Goal: Information Seeking & Learning: Learn about a topic

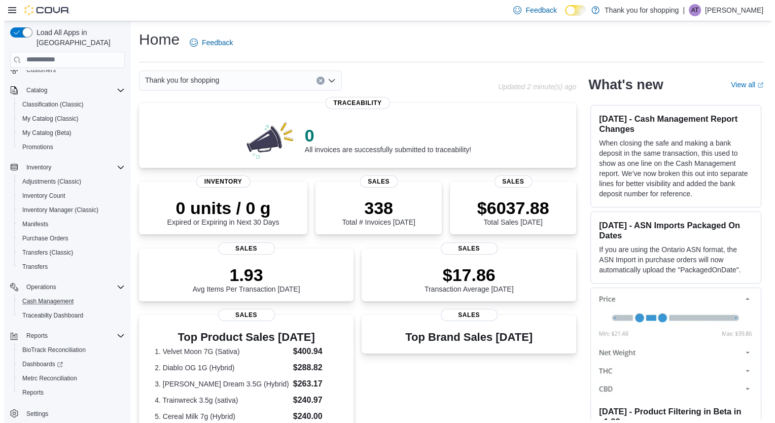
scroll to position [53, 0]
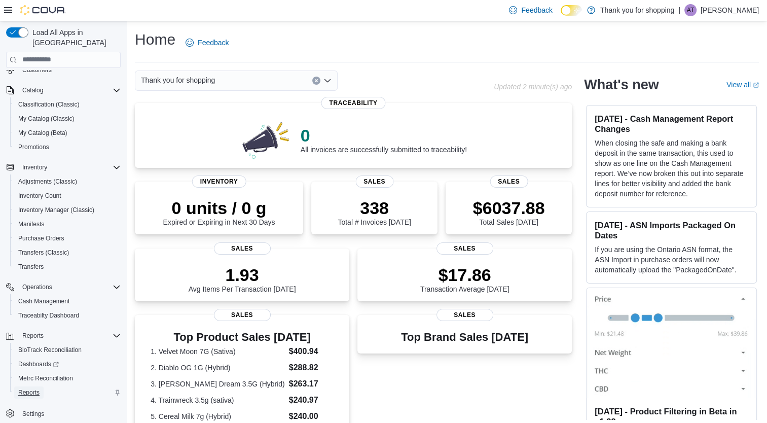
click at [40, 386] on link "Reports" at bounding box center [28, 392] width 29 height 12
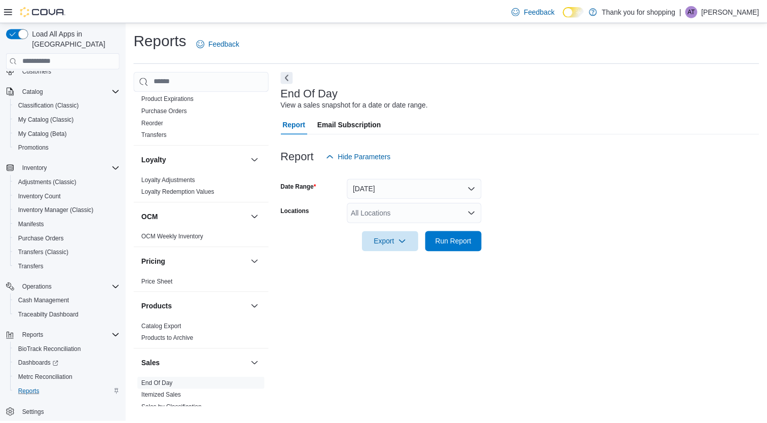
scroll to position [400, 0]
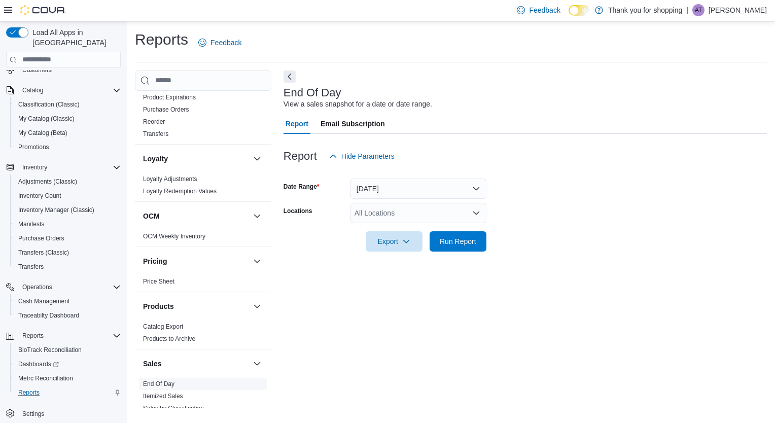
click at [170, 381] on link "End Of Day" at bounding box center [158, 383] width 31 height 7
click at [371, 210] on div "All Locations" at bounding box center [418, 213] width 136 height 20
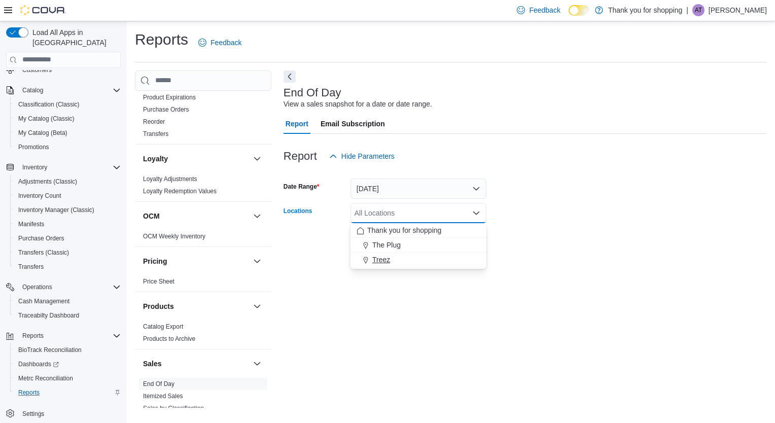
click at [374, 257] on span "Treez" at bounding box center [381, 260] width 18 height 10
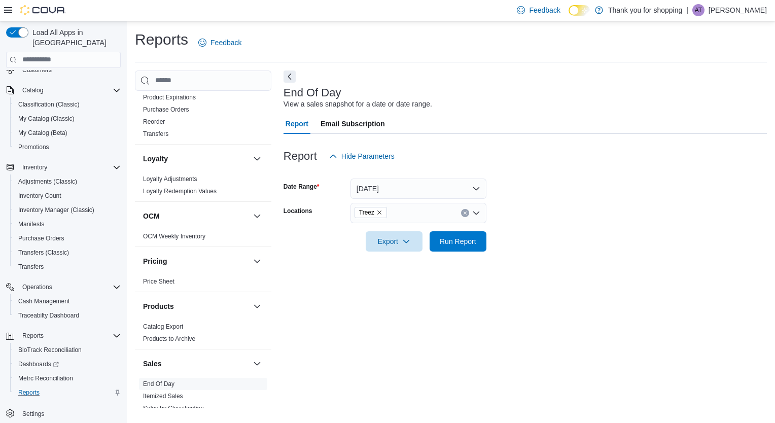
click at [391, 267] on div "End Of Day View a sales snapshot for a date or date range. Report Email Subscri…" at bounding box center [524, 239] width 483 height 338
click at [463, 238] on span "Run Report" at bounding box center [458, 241] width 37 height 10
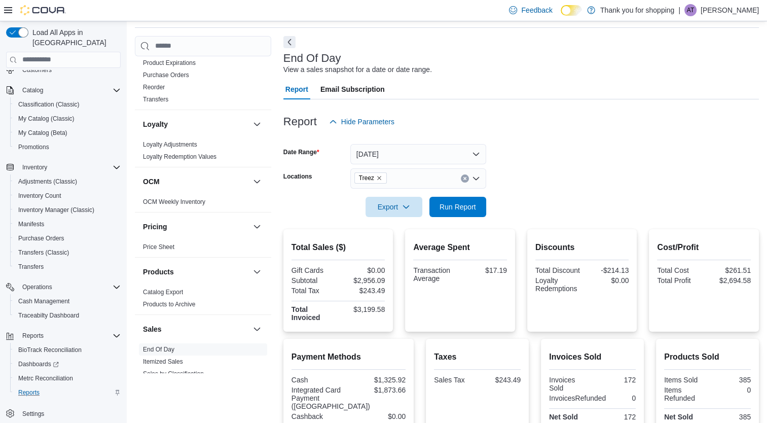
scroll to position [32, 0]
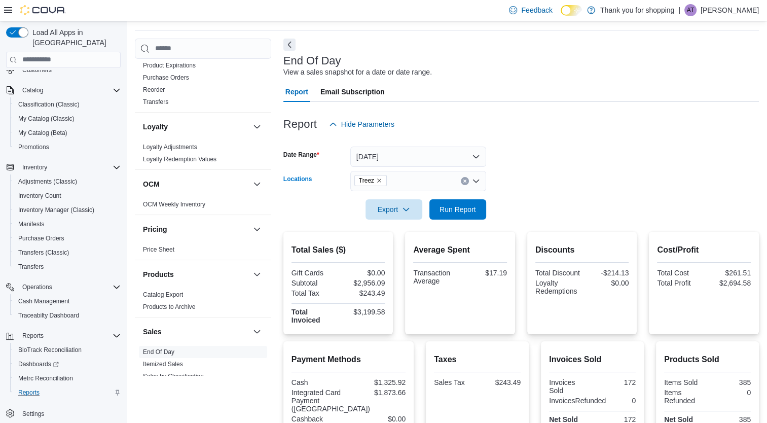
click at [462, 183] on button "Clear input" at bounding box center [465, 181] width 8 height 8
click at [322, 184] on div "Locations" at bounding box center [314, 181] width 63 height 20
click at [431, 213] on button "Run Report" at bounding box center [457, 209] width 57 height 20
click at [85, 98] on div "Classification (Classic)" at bounding box center [67, 104] width 106 height 12
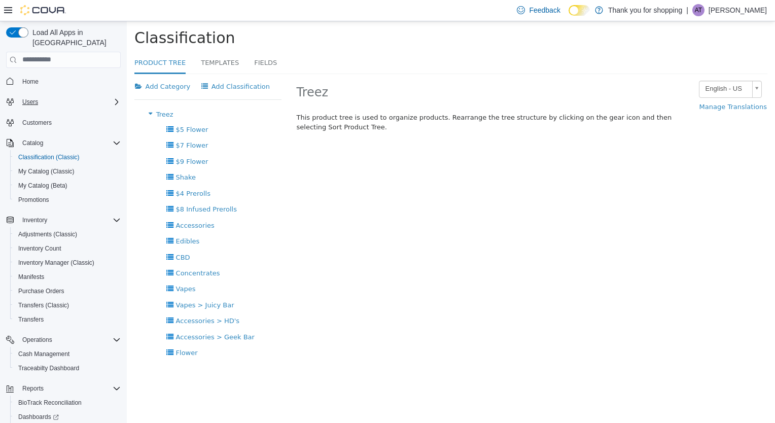
click at [81, 96] on div "Users" at bounding box center [69, 102] width 102 height 12
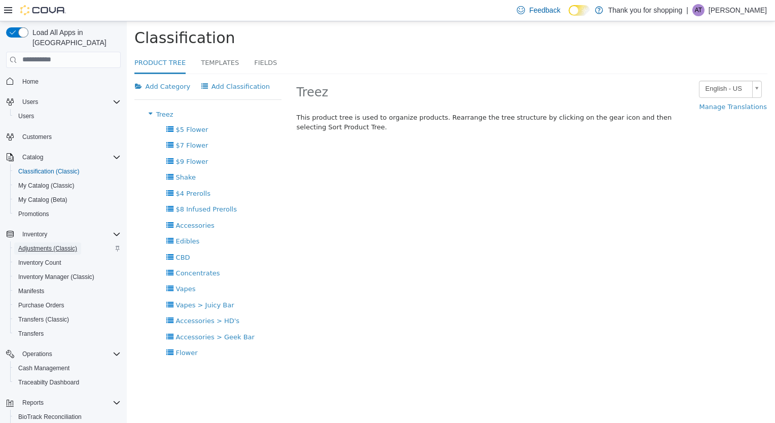
click at [72, 244] on span "Adjustments (Classic)" at bounding box center [47, 248] width 59 height 8
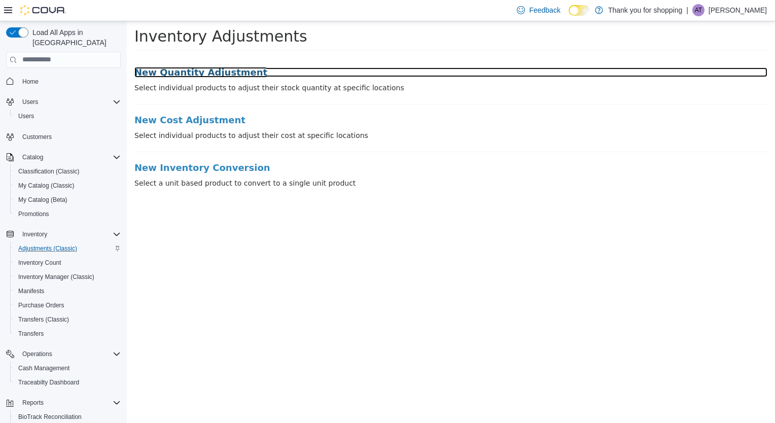
click at [184, 69] on h3 "New Quantity Adjustment" at bounding box center [450, 72] width 633 height 10
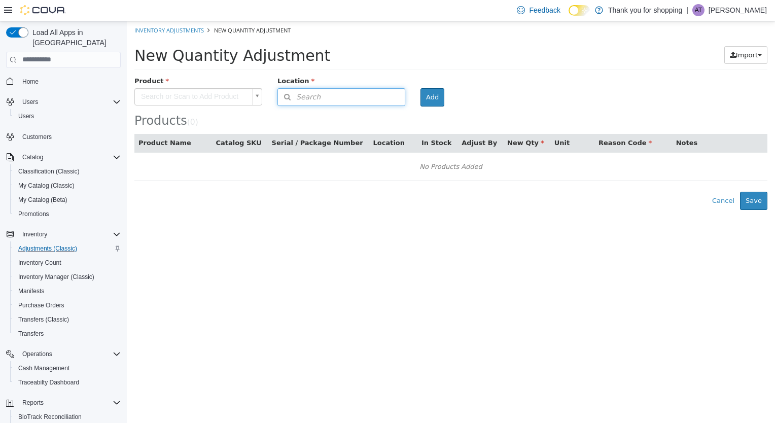
click at [322, 98] on button "Search" at bounding box center [341, 97] width 128 height 18
click at [387, 123] on span "or browse" at bounding box center [380, 127] width 50 height 17
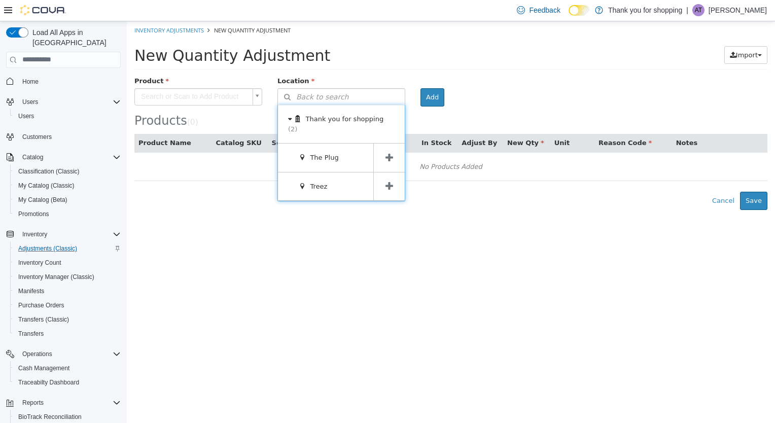
click at [429, 133] on th "In Stock" at bounding box center [437, 142] width 40 height 18
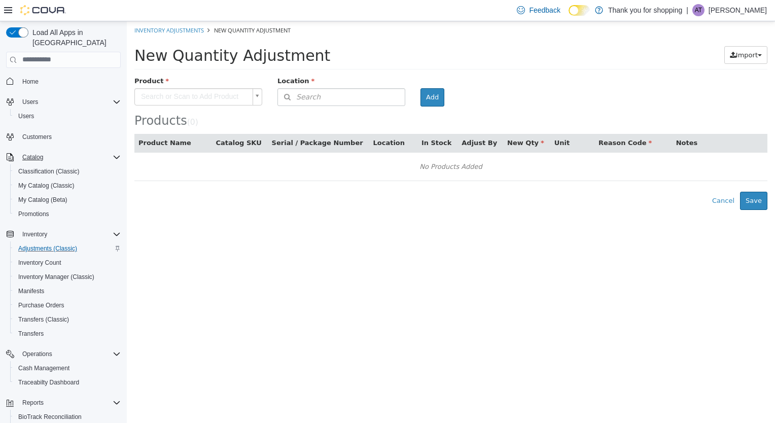
click at [114, 153] on icon "Complex example" at bounding box center [117, 157] width 8 height 8
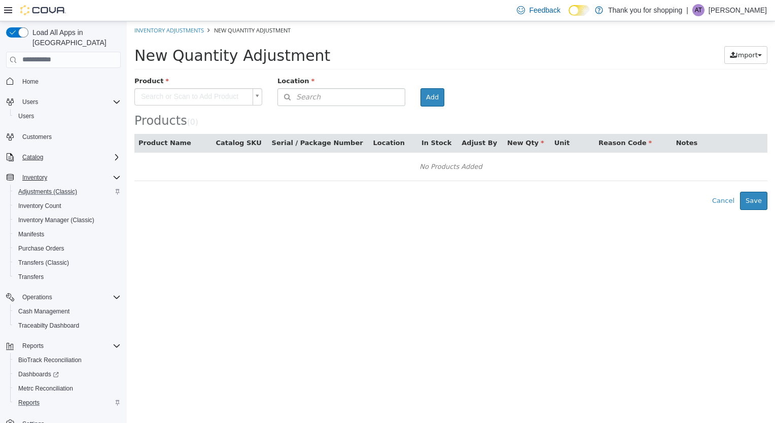
click at [113, 173] on icon "Complex example" at bounding box center [117, 177] width 8 height 8
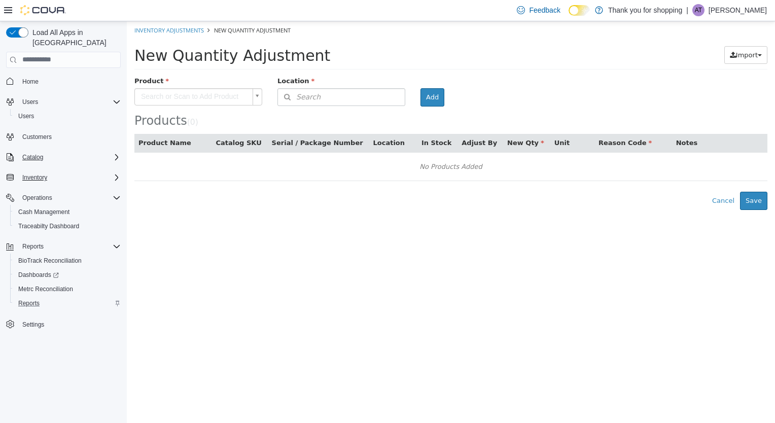
click at [113, 173] on icon "Complex example" at bounding box center [117, 177] width 8 height 8
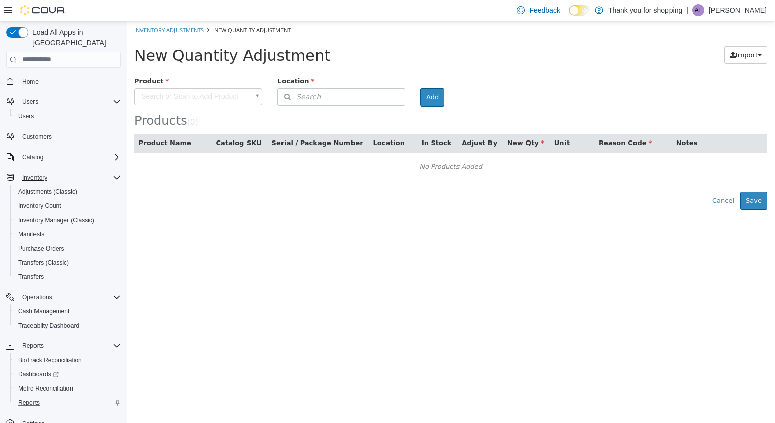
click at [117, 153] on icon "Complex example" at bounding box center [117, 157] width 8 height 8
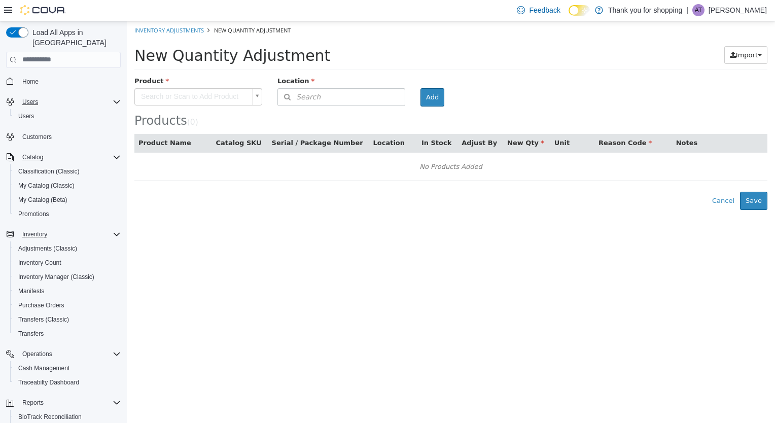
click at [111, 96] on div "Users" at bounding box center [69, 102] width 102 height 12
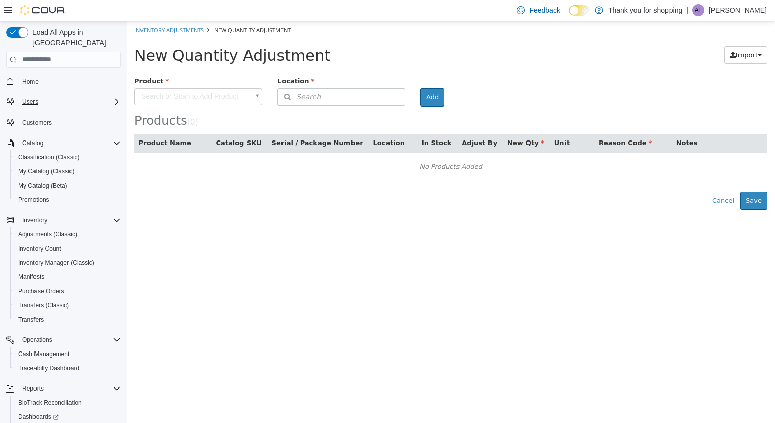
click at [111, 96] on div "Users" at bounding box center [69, 102] width 102 height 12
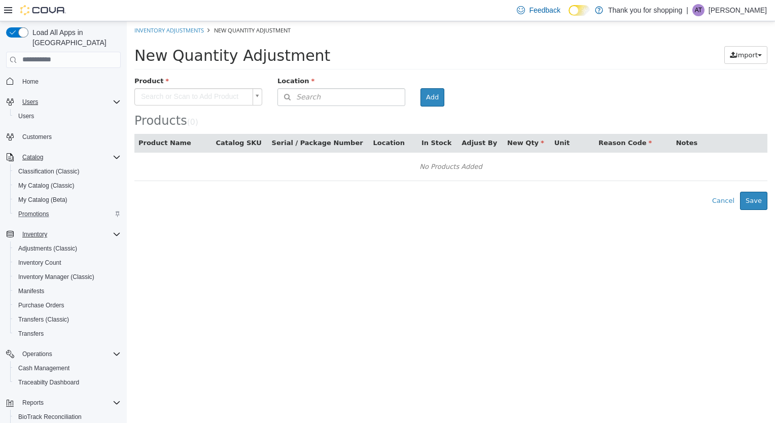
scroll to position [46, 0]
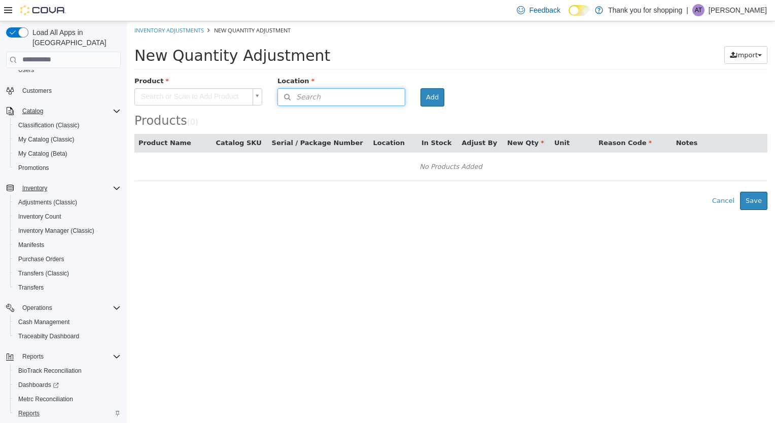
click at [291, 89] on button "Search" at bounding box center [341, 97] width 128 height 18
click at [80, 196] on link "Adjustments (Classic)" at bounding box center [47, 202] width 67 height 12
click at [69, 198] on span "Adjustments (Classic)" at bounding box center [47, 202] width 59 height 8
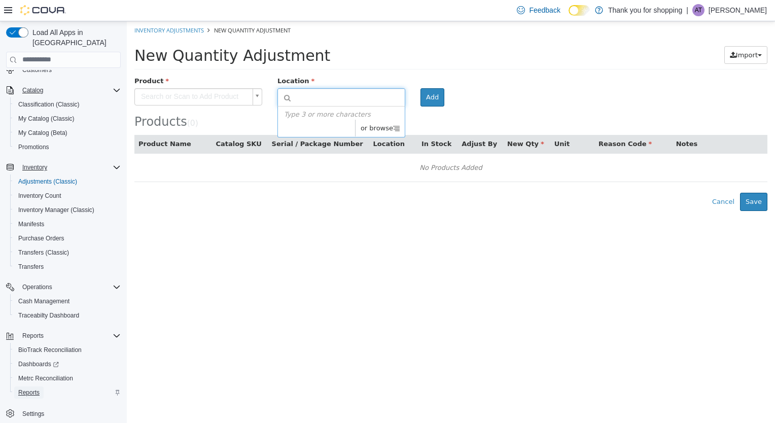
click at [25, 388] on span "Reports" at bounding box center [28, 392] width 21 height 8
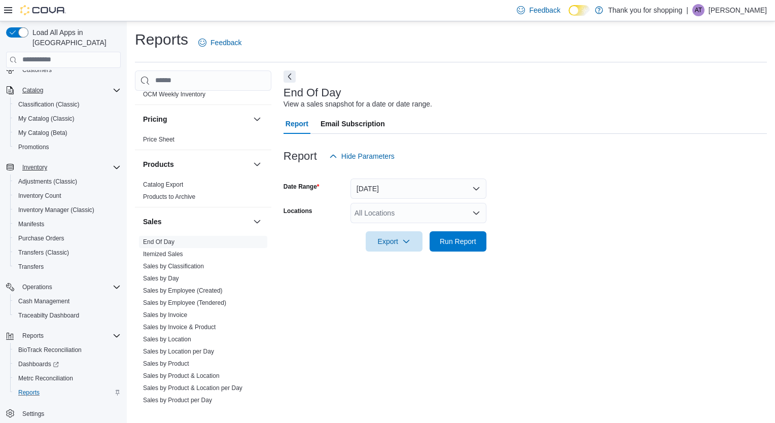
scroll to position [545, 0]
click at [173, 274] on link "Sales by Day" at bounding box center [161, 275] width 36 height 7
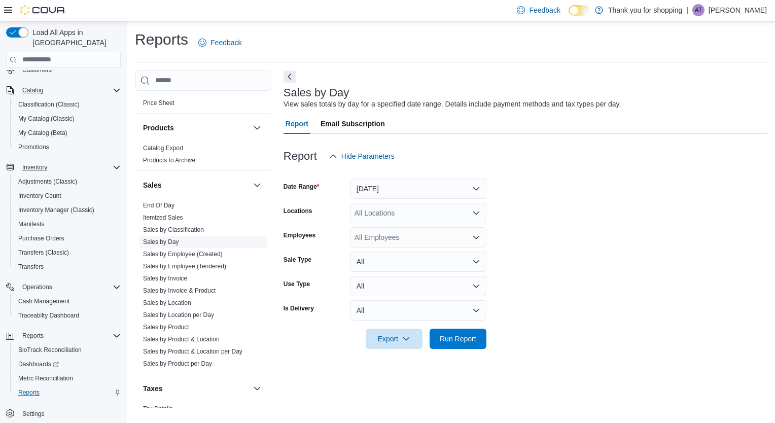
scroll to position [580, 0]
click at [197, 241] on span "Sales by Day" at bounding box center [203, 240] width 128 height 12
click at [214, 253] on link "Sales by Employee (Created)" at bounding box center [183, 251] width 80 height 7
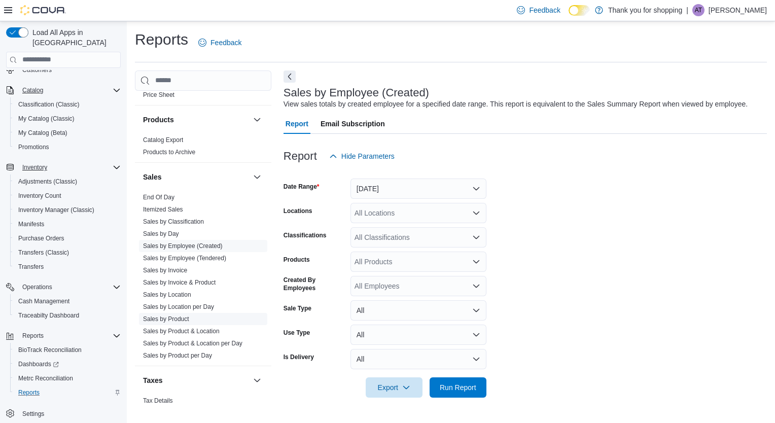
scroll to position [586, 0]
click at [207, 319] on span "Sales by Product" at bounding box center [203, 319] width 128 height 12
click at [179, 317] on link "Sales by Product" at bounding box center [166, 318] width 46 height 7
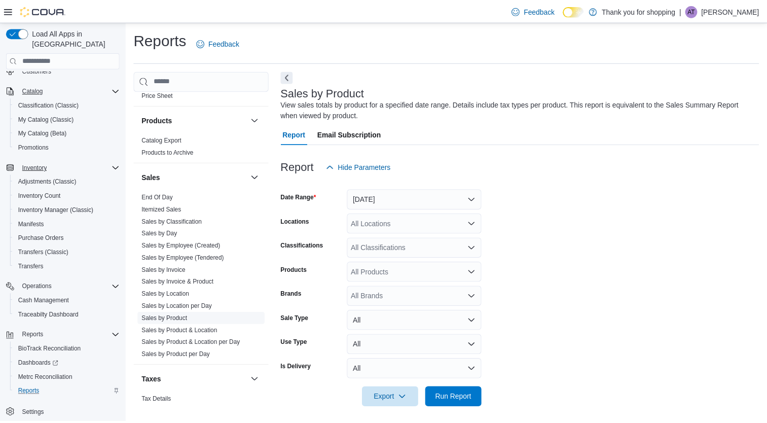
scroll to position [5, 0]
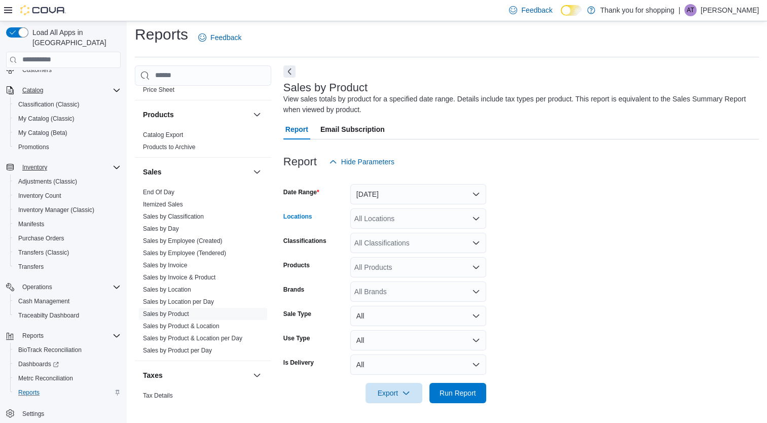
click at [423, 222] on div "All Locations" at bounding box center [418, 218] width 136 height 20
click at [441, 186] on button "[DATE]" at bounding box center [418, 194] width 136 height 20
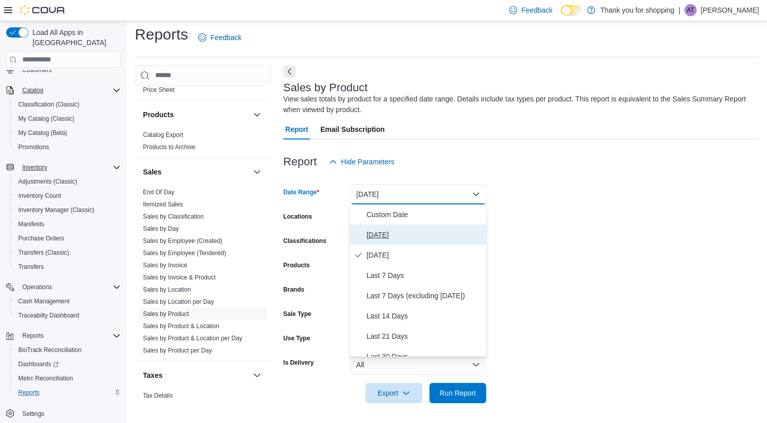
click at [416, 232] on span "[DATE]" at bounding box center [425, 235] width 116 height 12
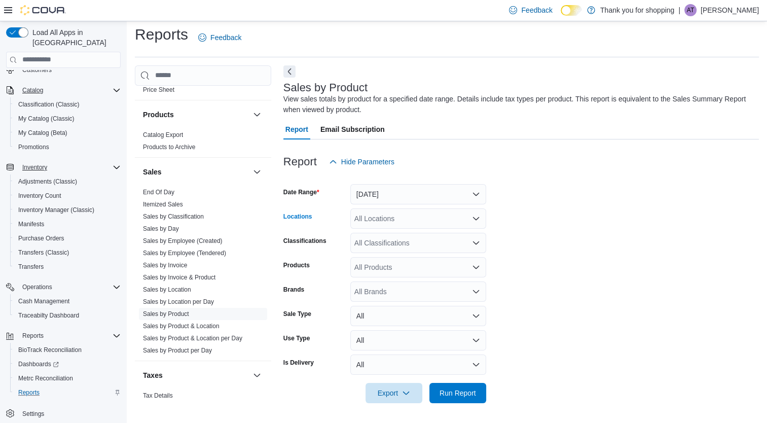
click at [416, 214] on div "All Locations" at bounding box center [418, 218] width 136 height 20
click at [390, 268] on div "Treez" at bounding box center [418, 265] width 124 height 10
click at [531, 245] on form "Date Range [DATE] Locations Treez Classifications All Classifications Products …" at bounding box center [521, 287] width 476 height 231
click at [459, 245] on div "All Classifications" at bounding box center [418, 243] width 136 height 20
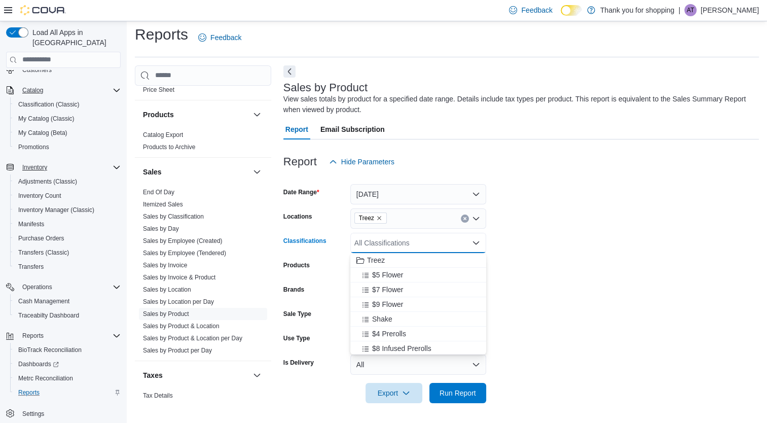
click at [533, 243] on form "Date Range [DATE] Locations Treez Classifications All Classifications Combo box…" at bounding box center [521, 287] width 476 height 231
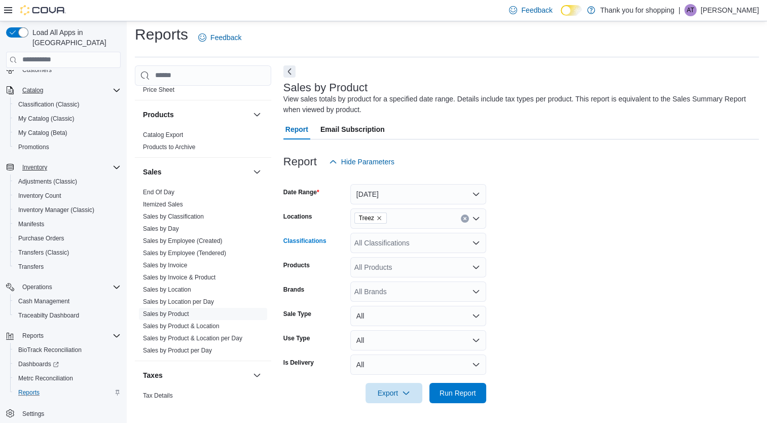
click at [472, 244] on icon "Open list of options" at bounding box center [476, 243] width 8 height 8
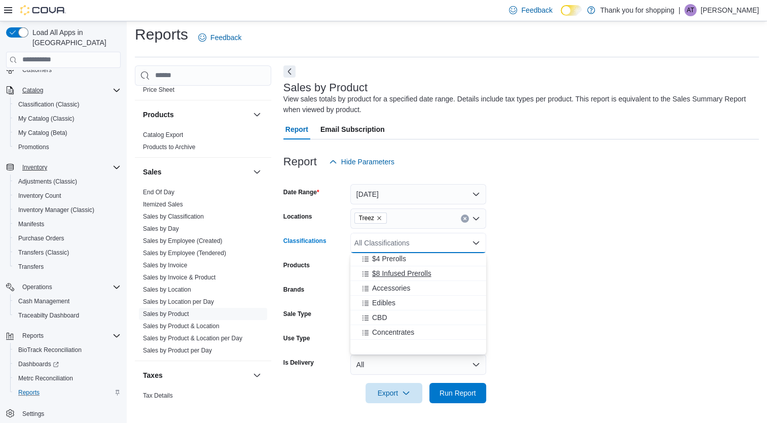
scroll to position [0, 0]
click at [522, 252] on form "Date Range [DATE] Locations Treez Classifications All Classifications Combo box…" at bounding box center [521, 287] width 476 height 231
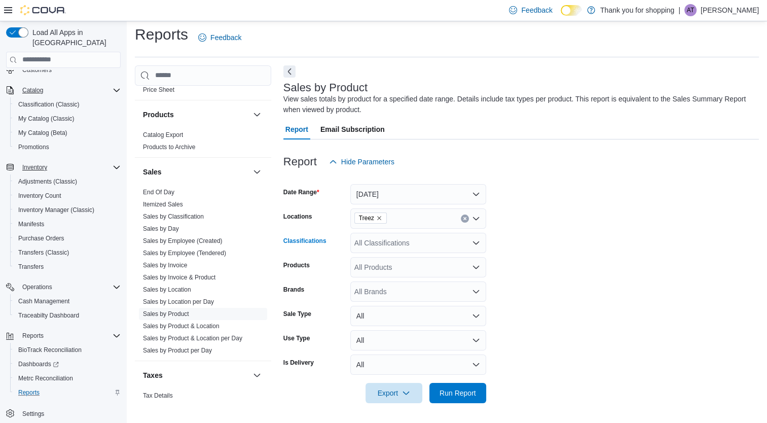
click at [454, 247] on div "All Classifications" at bounding box center [418, 243] width 136 height 20
click at [562, 261] on form "Date Range [DATE] Locations Treez Classifications All Classifications Products …" at bounding box center [521, 287] width 476 height 231
click at [464, 398] on span "Run Report" at bounding box center [458, 392] width 45 height 20
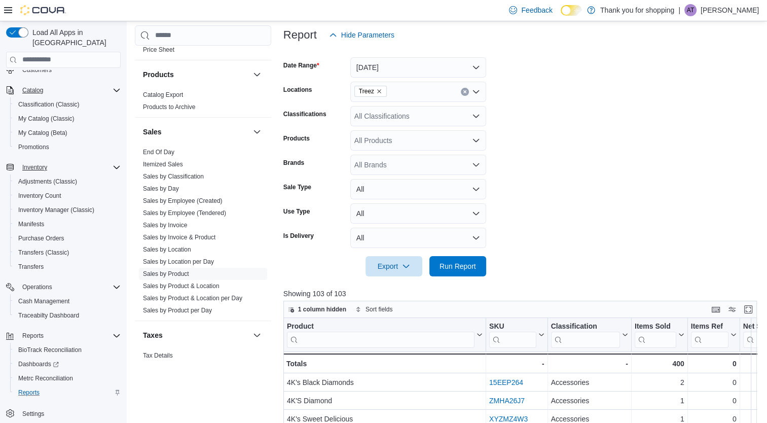
scroll to position [126, 0]
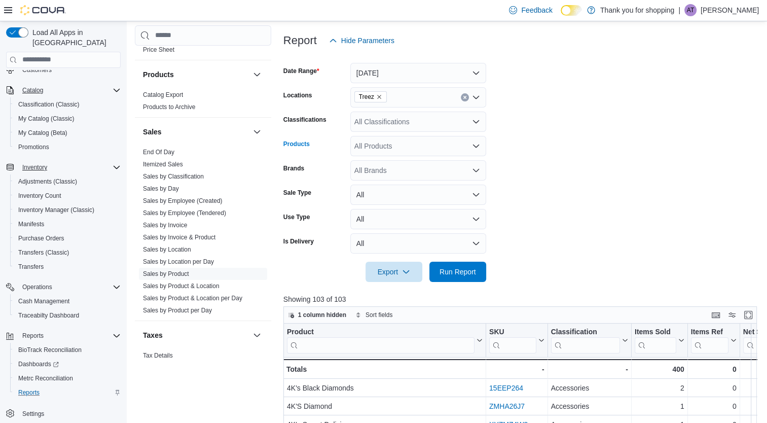
click at [403, 151] on div "All Products" at bounding box center [418, 146] width 136 height 20
drag, startPoint x: 535, startPoint y: 133, endPoint x: 450, endPoint y: 161, distance: 89.2
click at [450, 161] on form "Date Range [DATE] Locations Treez Classifications All Classifications Products …" at bounding box center [522, 166] width 479 height 231
click at [450, 161] on div "All Brands" at bounding box center [418, 170] width 136 height 20
click at [470, 136] on div "All Products" at bounding box center [418, 146] width 136 height 20
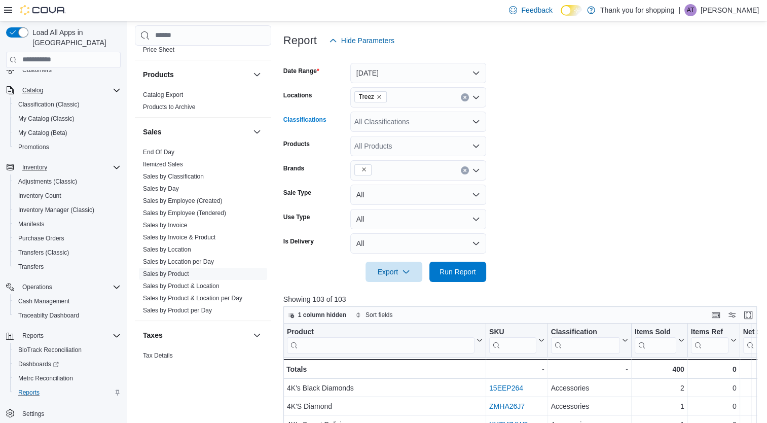
click at [472, 123] on icon "Open list of options" at bounding box center [476, 122] width 8 height 8
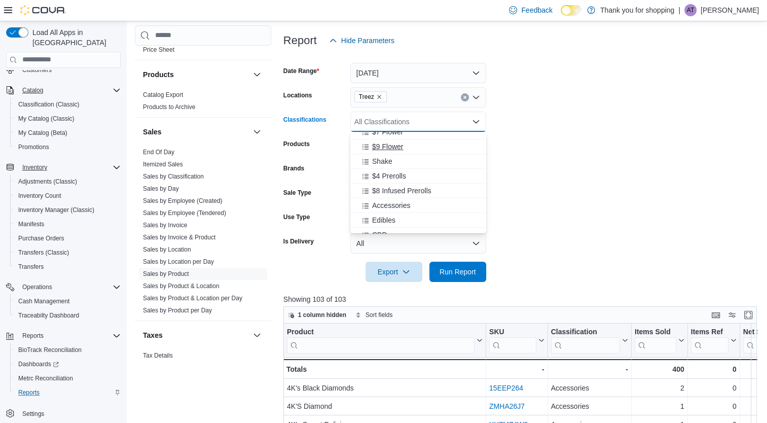
scroll to position [40, 0]
click at [418, 140] on div "$9 Flower" at bounding box center [418, 143] width 124 height 10
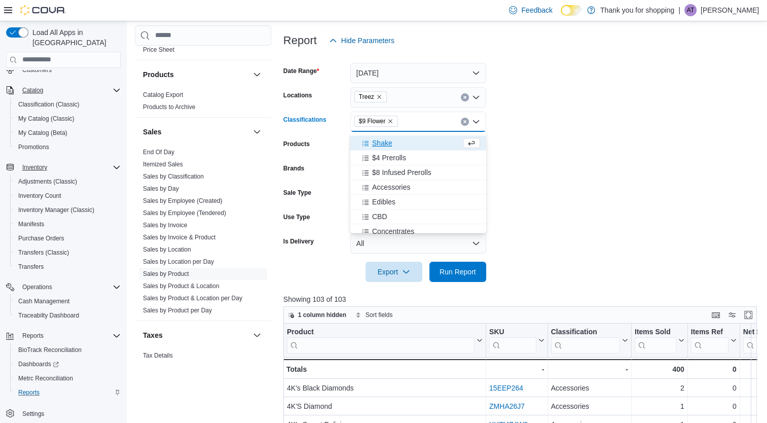
click at [393, 118] on icon "Remove $9 Flower from selection in this group" at bounding box center [390, 121] width 6 height 6
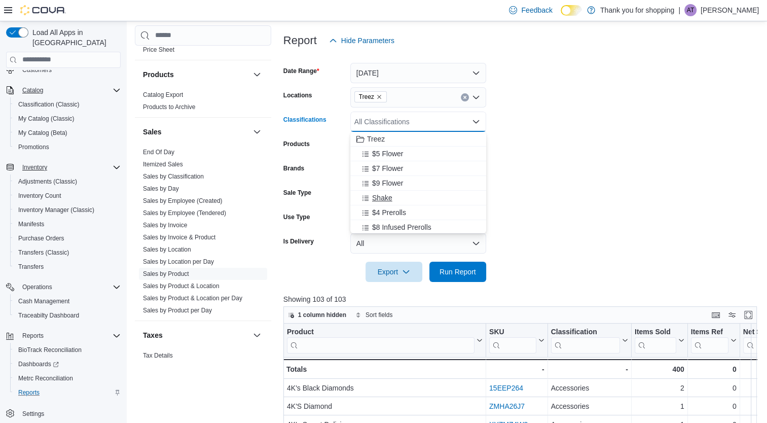
click at [388, 196] on span "Shake" at bounding box center [382, 198] width 20 height 10
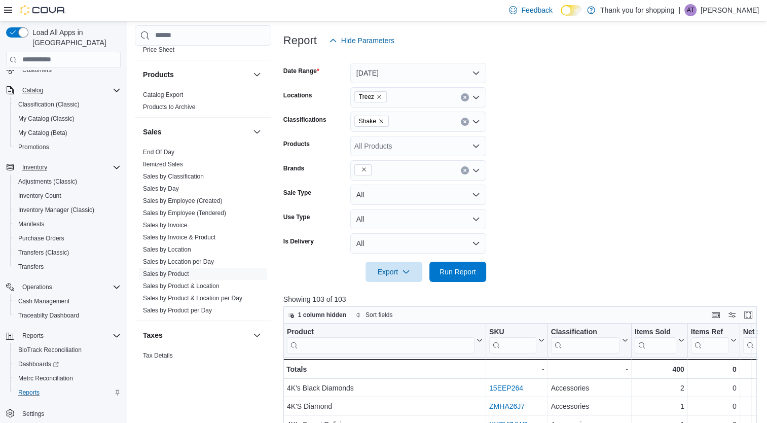
click at [537, 194] on form "Date Range [DATE] Locations Treez Classifications Shake Products All Products B…" at bounding box center [522, 166] width 479 height 231
click at [455, 274] on span "Run Report" at bounding box center [458, 271] width 37 height 10
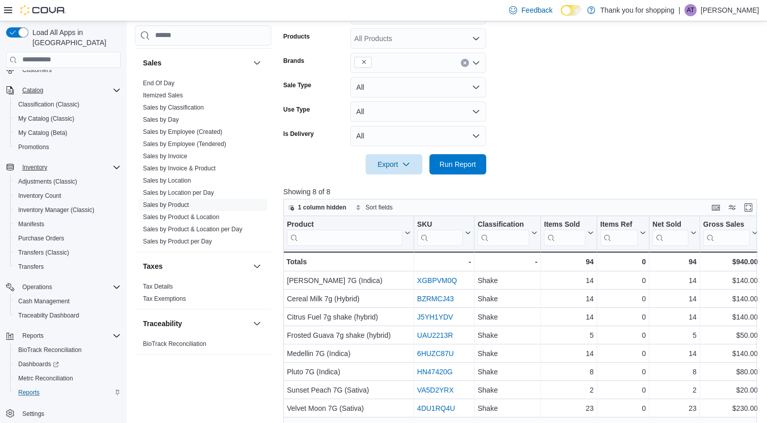
scroll to position [193, 0]
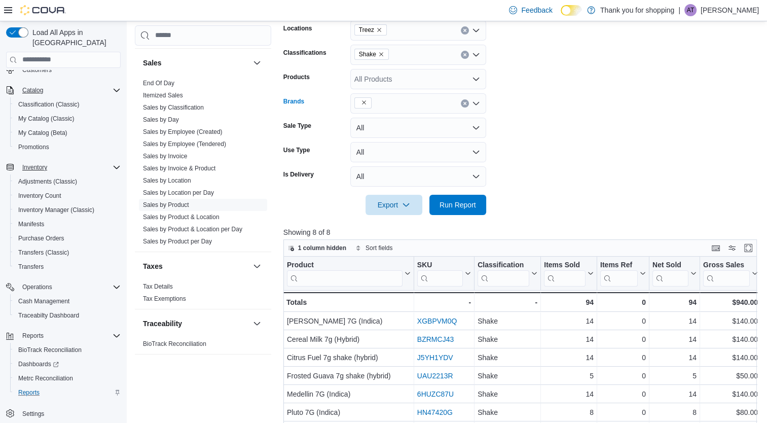
click at [364, 102] on icon "Remove from selection in this group" at bounding box center [364, 102] width 4 height 4
click at [430, 51] on div "Shake" at bounding box center [418, 55] width 136 height 20
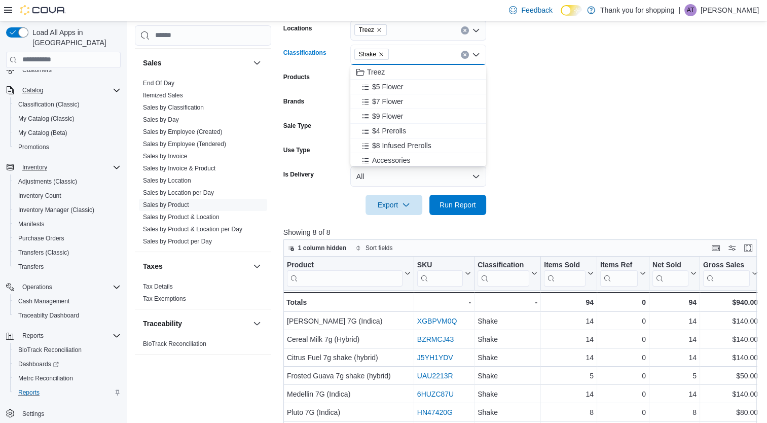
click at [379, 52] on icon "Remove Shake from selection in this group" at bounding box center [381, 54] width 6 height 6
click at [399, 85] on span "$5 Flower" at bounding box center [387, 87] width 31 height 10
click at [396, 88] on span "$7 Flower" at bounding box center [387, 87] width 31 height 10
click at [396, 88] on span "$9 Flower" at bounding box center [387, 87] width 31 height 10
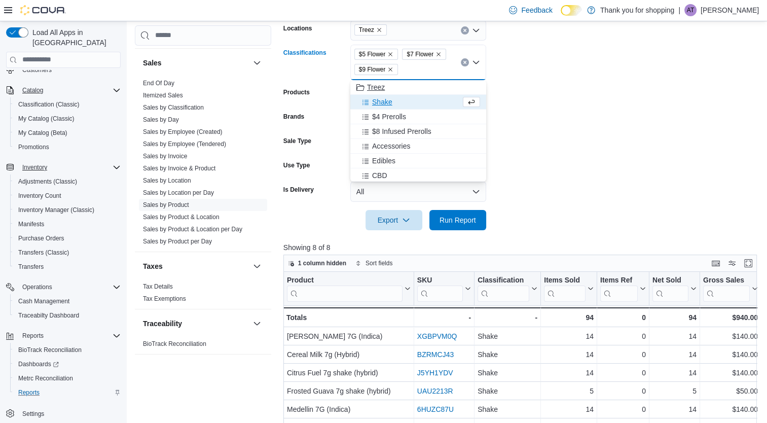
click at [396, 88] on div "Treez" at bounding box center [418, 87] width 124 height 10
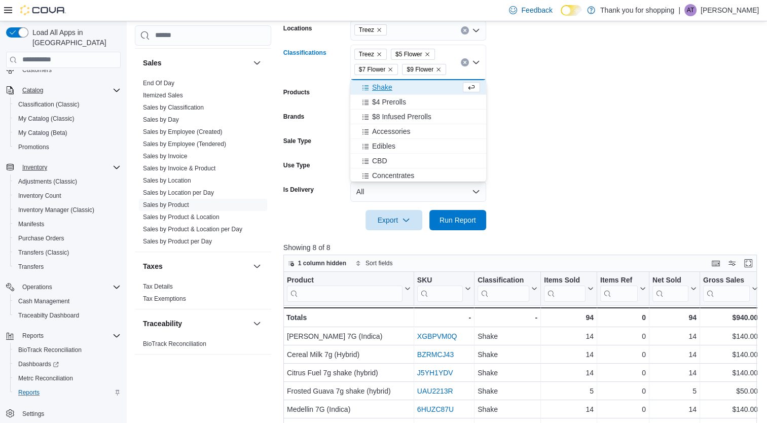
click at [415, 82] on div "Shake" at bounding box center [408, 87] width 104 height 10
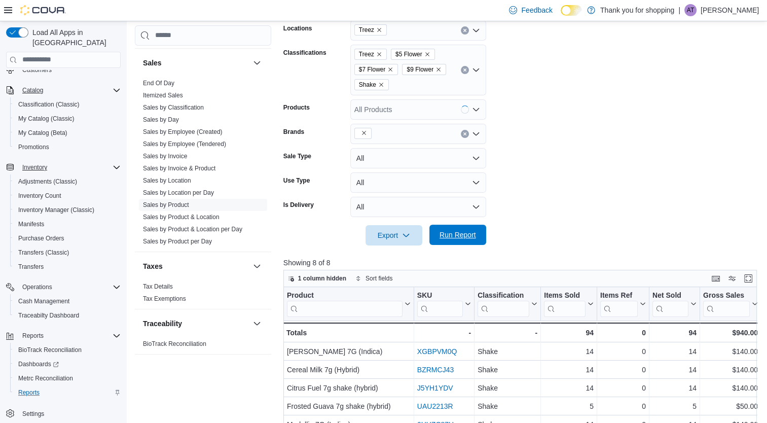
click at [444, 235] on span "Run Report" at bounding box center [458, 235] width 37 height 10
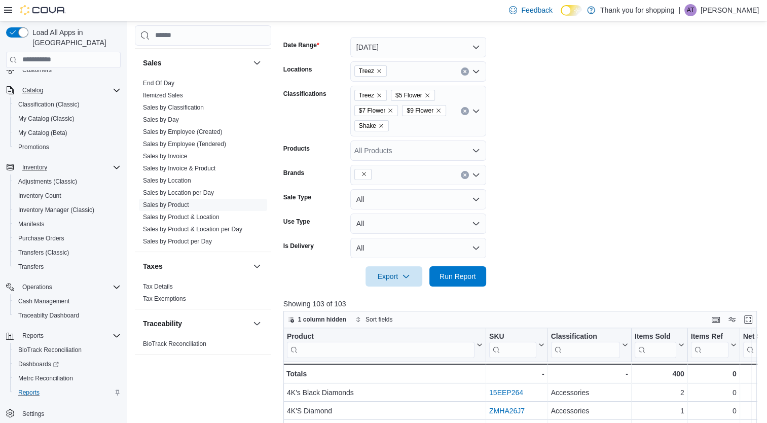
scroll to position [151, 0]
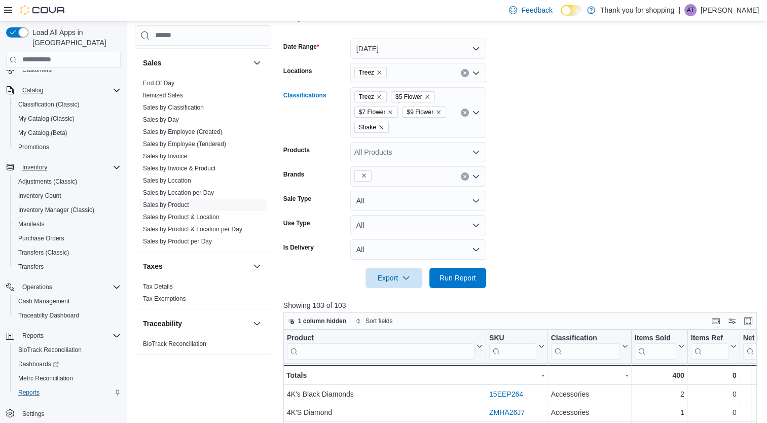
click at [379, 95] on icon "Remove Treez from selection in this group" at bounding box center [379, 97] width 4 height 4
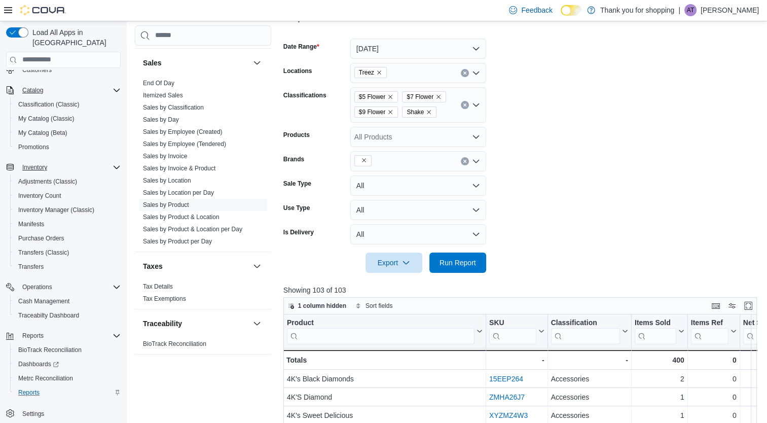
click at [500, 186] on form "Date Range [DATE] Locations Treez Classifications $5 Flower $7 Flower $9 Flower…" at bounding box center [522, 149] width 479 height 246
click at [458, 267] on span "Run Report" at bounding box center [458, 262] width 45 height 20
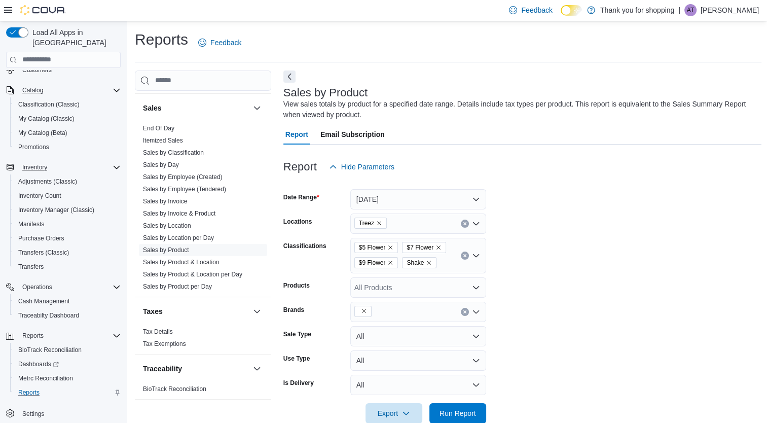
click at [437, 246] on icon "Remove $7 Flower from selection in this group" at bounding box center [439, 247] width 4 height 4
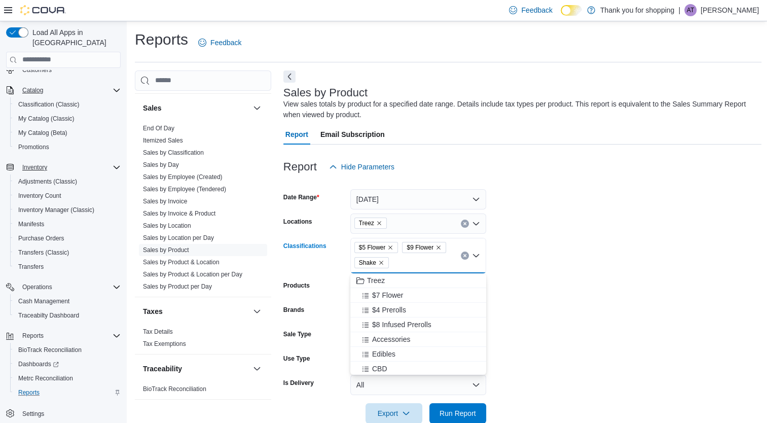
click at [389, 244] on icon "Remove $5 Flower from selection in this group" at bounding box center [390, 247] width 6 height 6
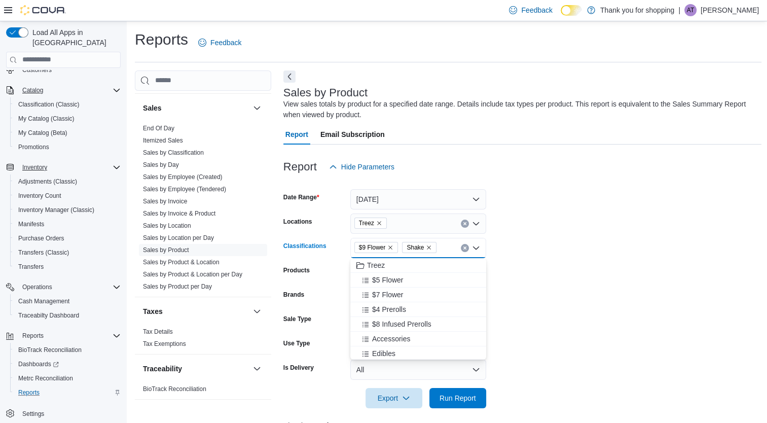
click at [389, 244] on icon "Remove $9 Flower from selection in this group" at bounding box center [390, 247] width 6 height 6
click at [389, 244] on div "Shake" at bounding box center [418, 248] width 136 height 20
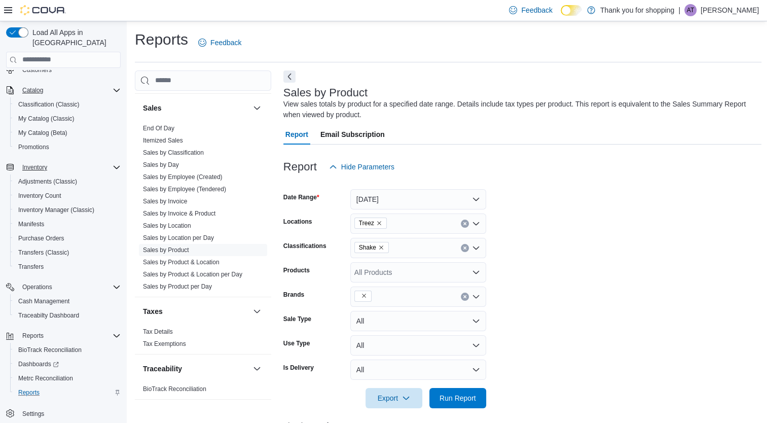
click at [562, 202] on form "Date Range [DATE] Locations Treez Classifications Shake Products All Products B…" at bounding box center [522, 292] width 479 height 231
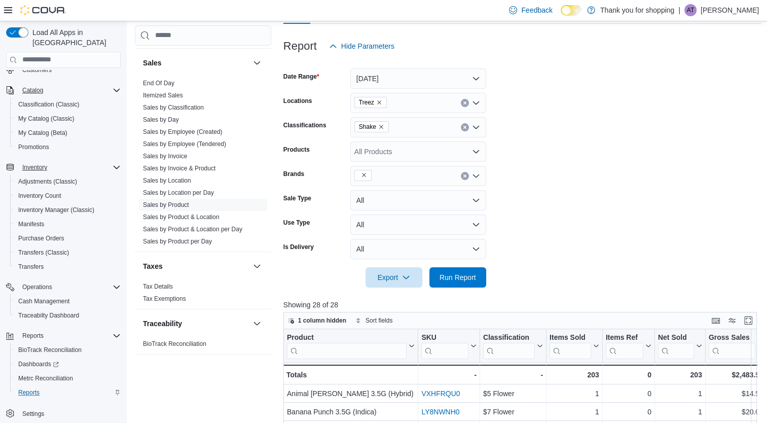
scroll to position [141, 0]
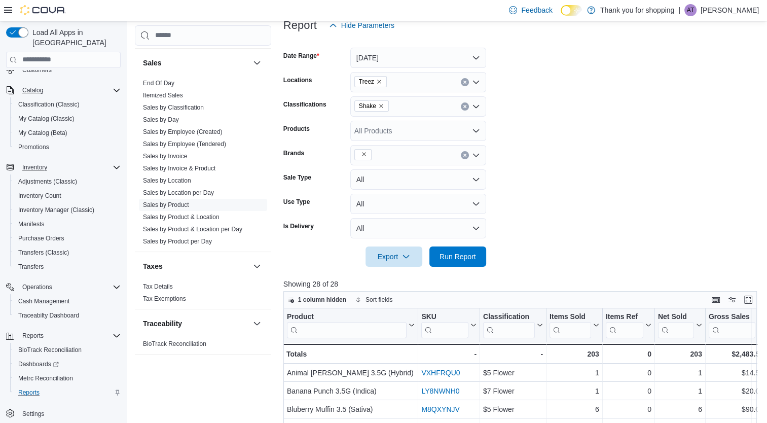
click at [448, 244] on div at bounding box center [522, 242] width 479 height 8
click at [452, 255] on span "Run Report" at bounding box center [458, 256] width 37 height 10
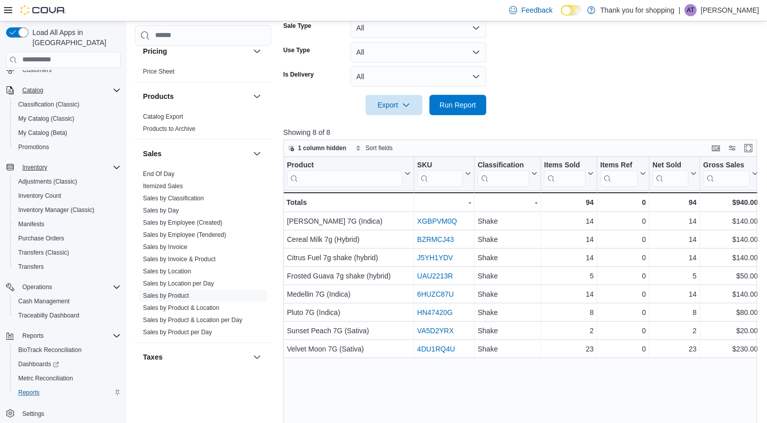
scroll to position [590, 0]
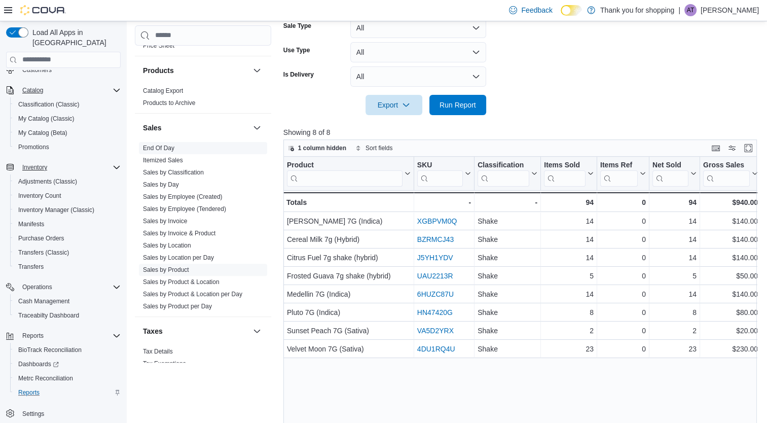
click at [173, 145] on link "End Of Day" at bounding box center [158, 148] width 31 height 7
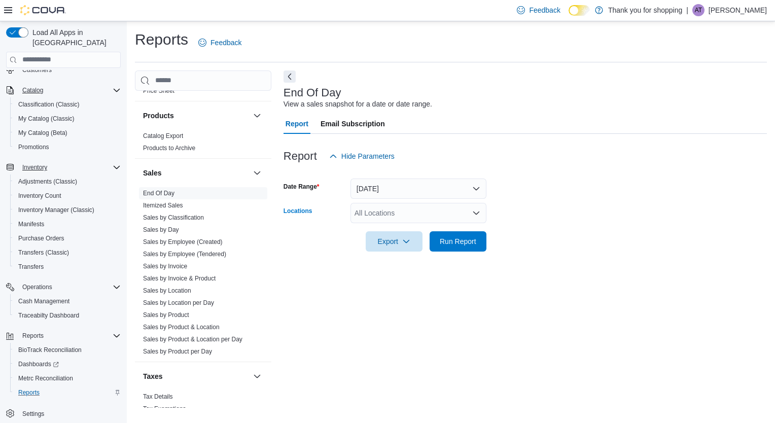
drag, startPoint x: 442, startPoint y: 210, endPoint x: 396, endPoint y: 210, distance: 46.6
click at [396, 210] on div "All Locations" at bounding box center [418, 213] width 136 height 20
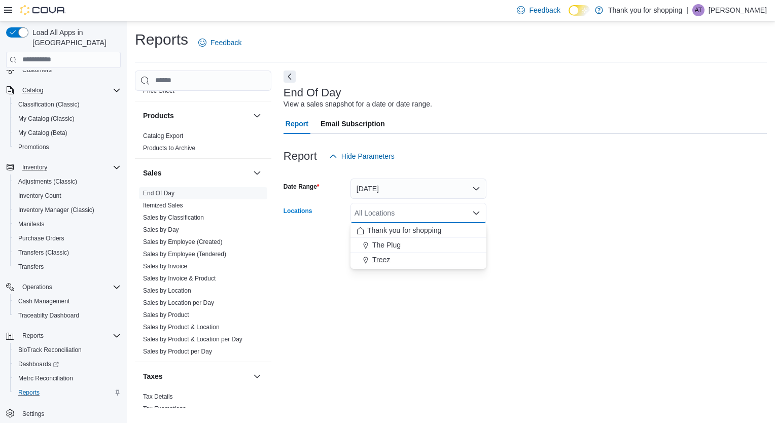
click at [439, 259] on div "Treez" at bounding box center [418, 260] width 124 height 10
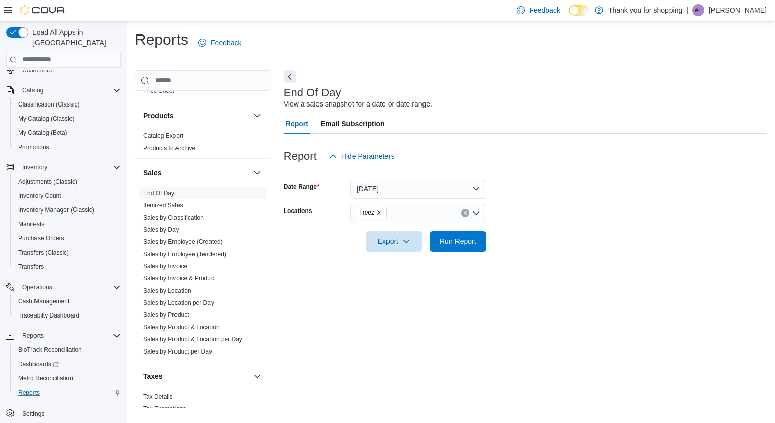
click at [439, 259] on div at bounding box center [524, 257] width 483 height 12
click at [460, 237] on span "Run Report" at bounding box center [458, 241] width 37 height 10
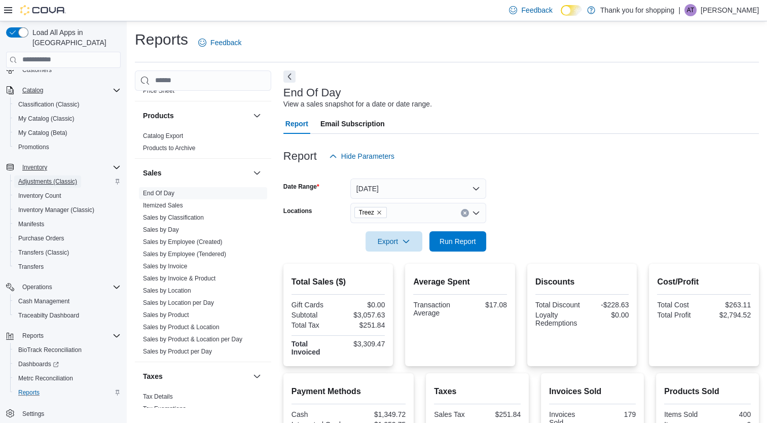
click at [73, 177] on span "Adjustments (Classic)" at bounding box center [47, 181] width 59 height 8
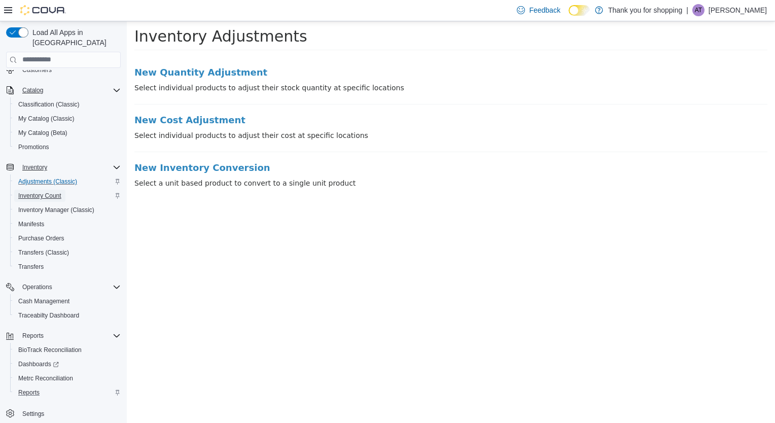
click at [51, 192] on span "Inventory Count" at bounding box center [39, 196] width 43 height 8
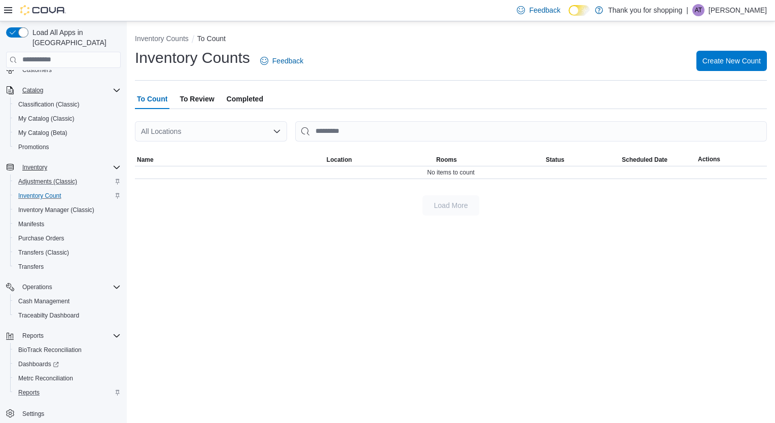
scroll to position [67, 0]
click at [26, 388] on span "Reports" at bounding box center [28, 392] width 21 height 8
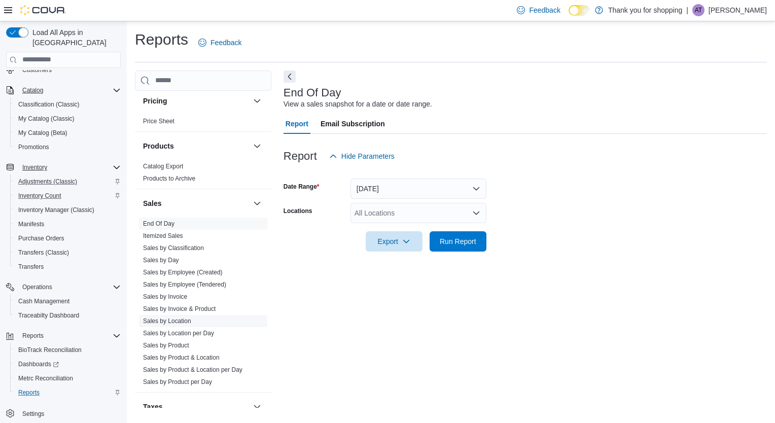
scroll to position [565, 0]
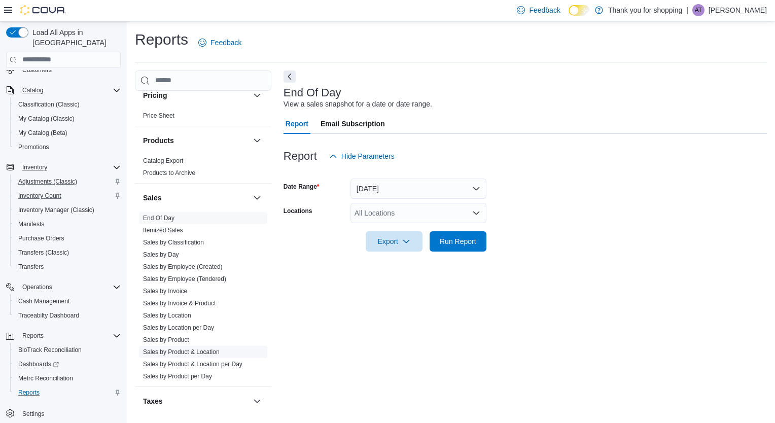
click at [176, 350] on link "Sales by Product & Location" at bounding box center [181, 351] width 77 height 7
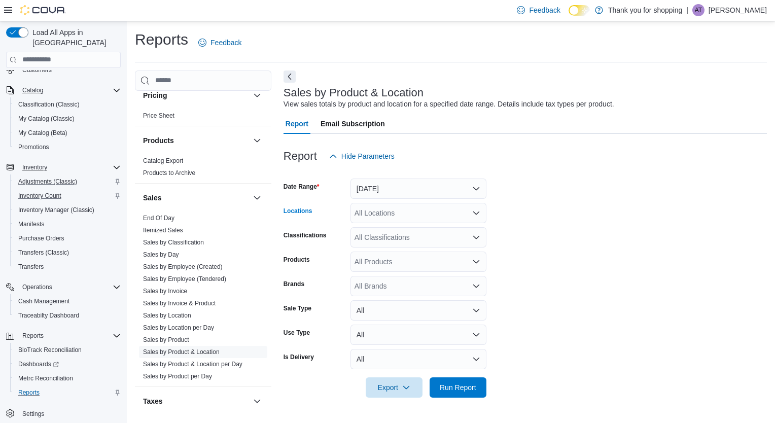
click at [450, 208] on div "All Locations" at bounding box center [418, 213] width 136 height 20
click at [406, 256] on div "Treez" at bounding box center [418, 260] width 124 height 10
click at [519, 261] on form "Date Range [DATE] Locations Treez Classifications All Classifications Products …" at bounding box center [524, 281] width 483 height 231
click at [411, 236] on div "All Classifications" at bounding box center [418, 237] width 136 height 20
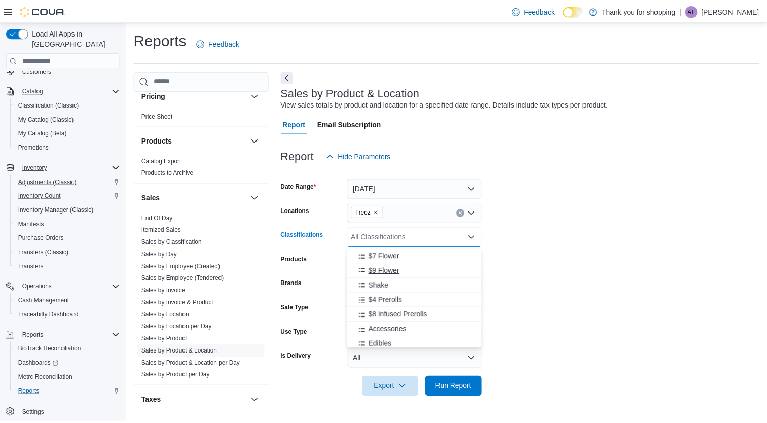
scroll to position [30, 0]
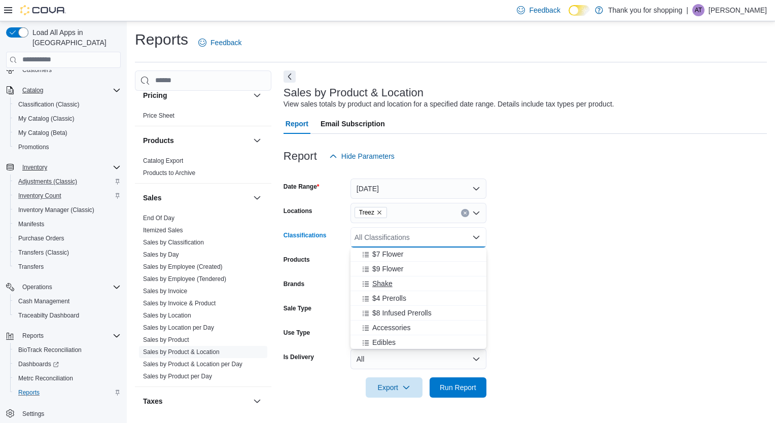
click at [389, 278] on span "Shake" at bounding box center [382, 283] width 20 height 10
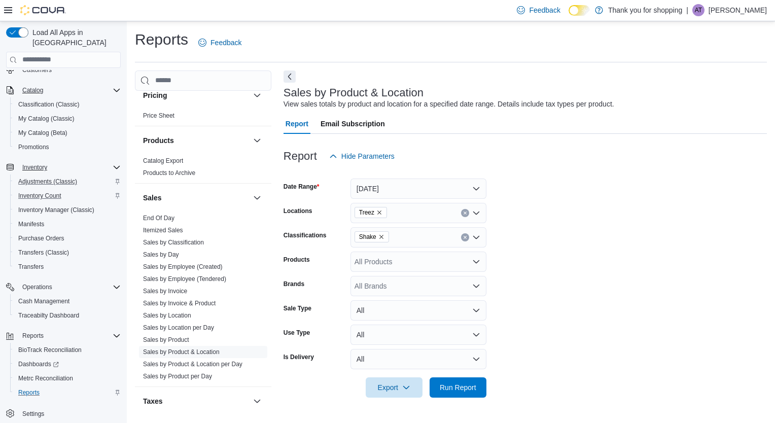
click at [553, 365] on form "Date Range [DATE] Locations Treez Classifications Shake Products All Products B…" at bounding box center [524, 281] width 483 height 231
click at [454, 389] on span "Run Report" at bounding box center [458, 387] width 37 height 10
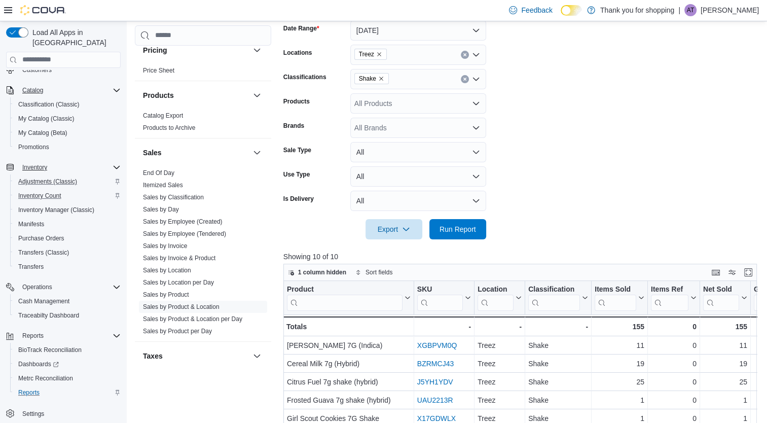
scroll to position [122, 0]
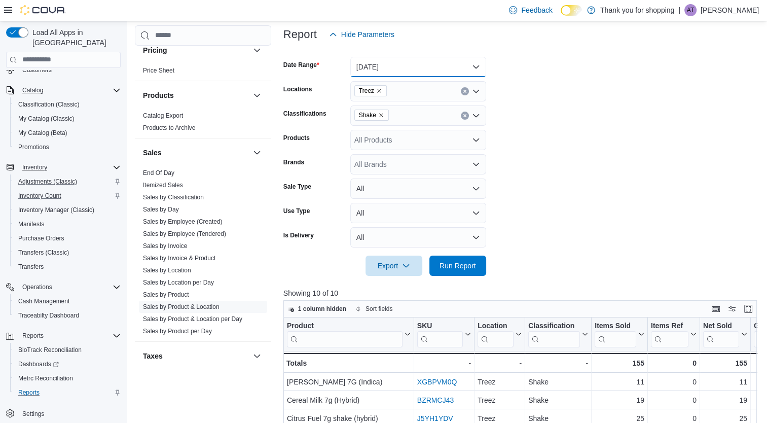
click at [408, 68] on button "[DATE]" at bounding box center [418, 67] width 136 height 20
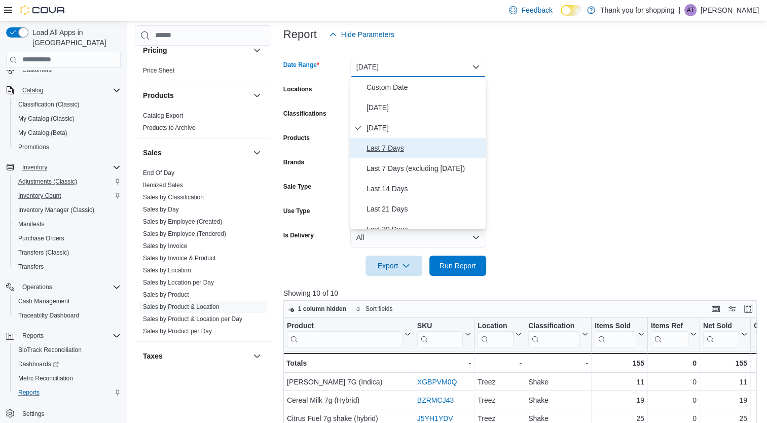
click at [424, 157] on button "Last 7 Days" at bounding box center [418, 148] width 136 height 20
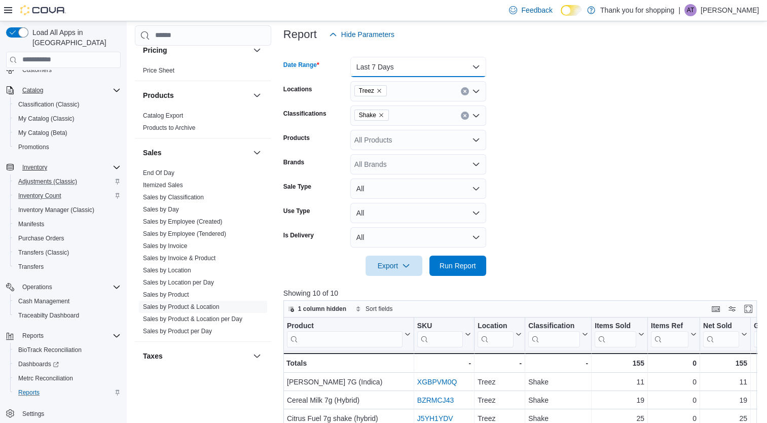
click at [412, 63] on button "Last 7 Days" at bounding box center [418, 67] width 136 height 20
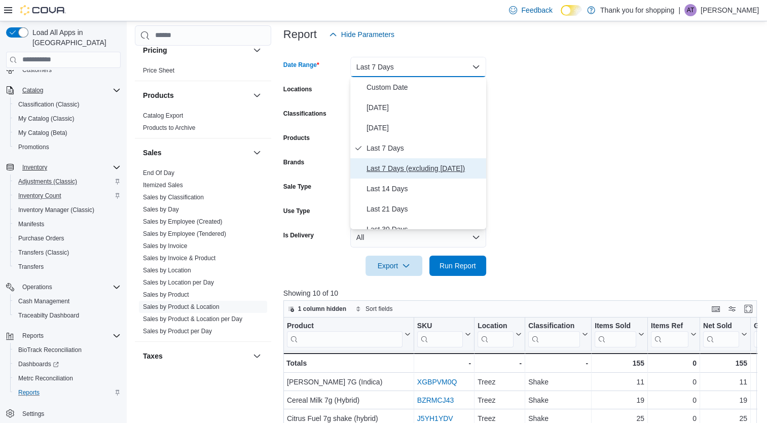
click at [418, 172] on span "Last 7 Days (excluding [DATE])" at bounding box center [425, 168] width 116 height 12
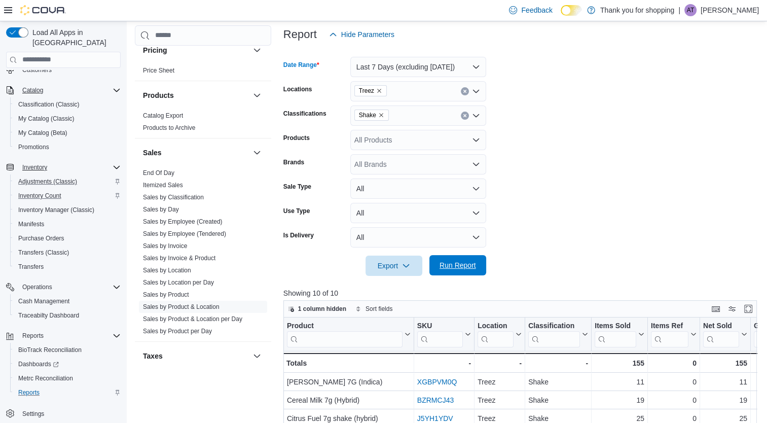
click at [454, 267] on span "Run Report" at bounding box center [458, 265] width 37 height 10
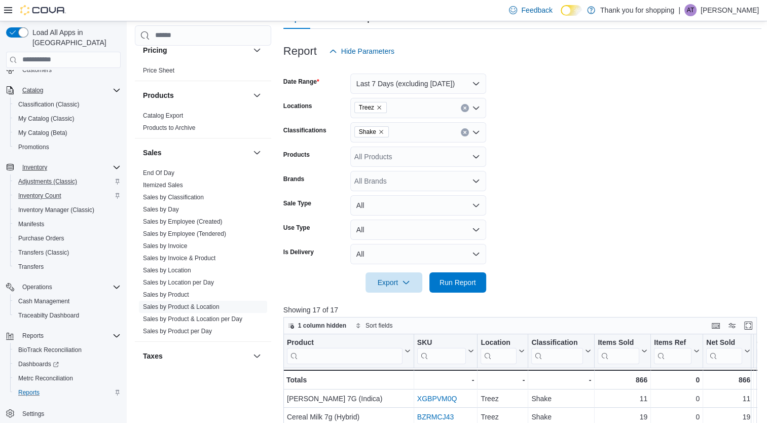
scroll to position [92, 0]
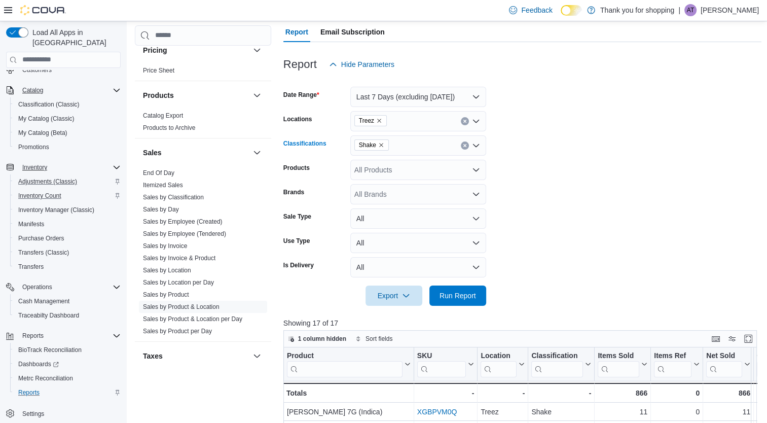
click at [379, 145] on icon "Remove Shake from selection in this group" at bounding box center [381, 145] width 4 height 4
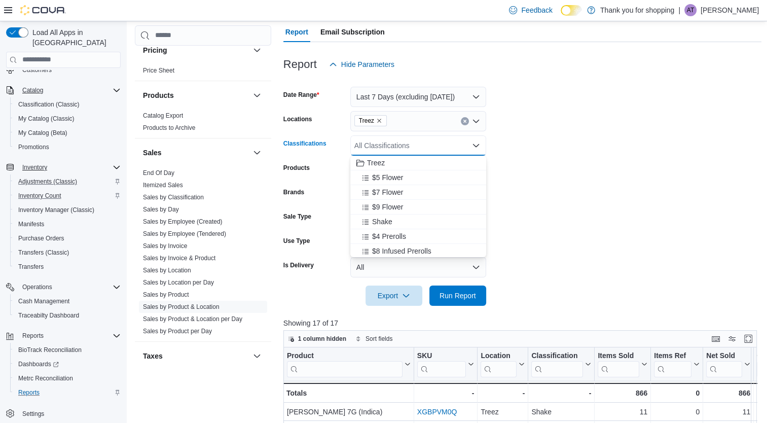
click at [379, 145] on div "All Classifications" at bounding box center [418, 145] width 136 height 20
click at [396, 182] on span "$5 Flower" at bounding box center [387, 177] width 31 height 10
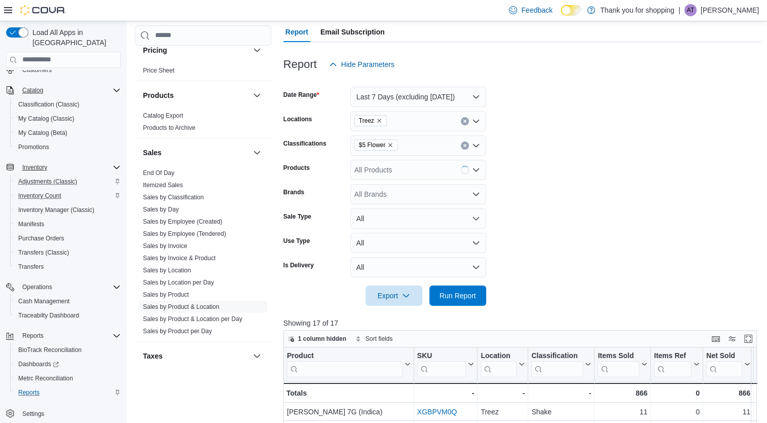
click at [514, 194] on form "Date Range Last 7 Days (excluding [DATE]) Locations Treez Classifications $5 Fl…" at bounding box center [522, 190] width 479 height 231
click at [447, 299] on span "Run Report" at bounding box center [458, 295] width 37 height 10
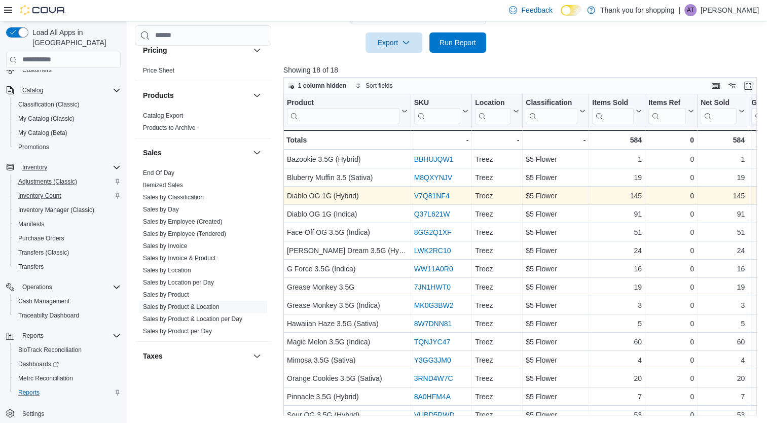
scroll to position [68, 0]
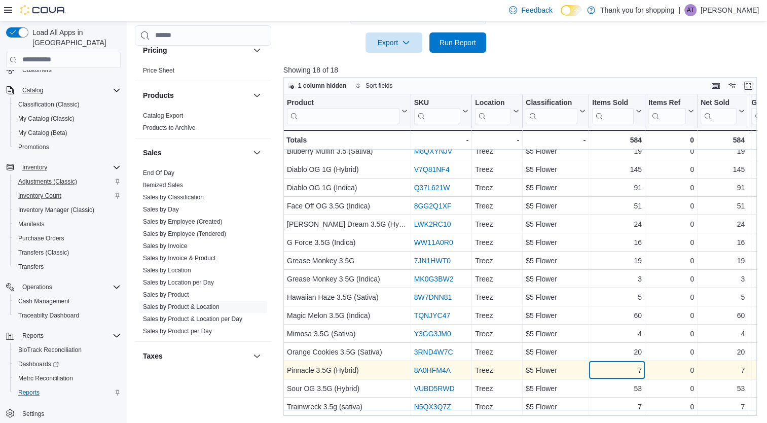
click at [630, 371] on div "7 - Items Sold, column 5, row 16" at bounding box center [617, 370] width 56 height 18
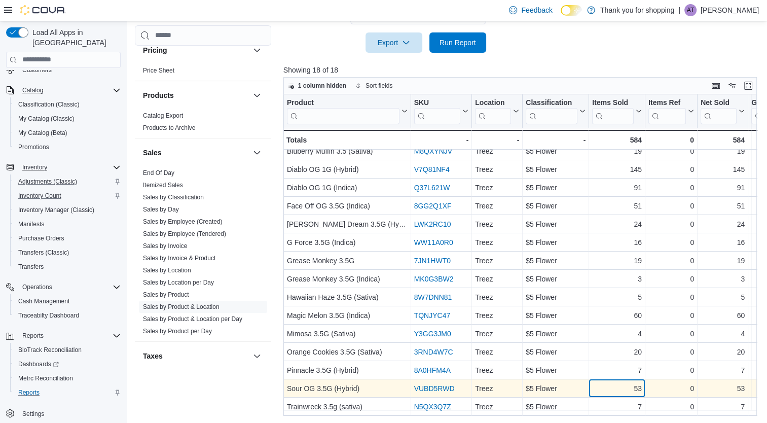
click at [613, 382] on div "53" at bounding box center [617, 388] width 50 height 12
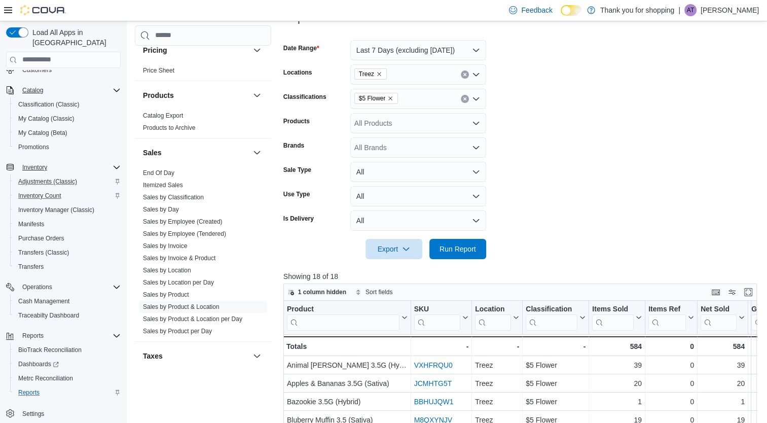
scroll to position [117, 0]
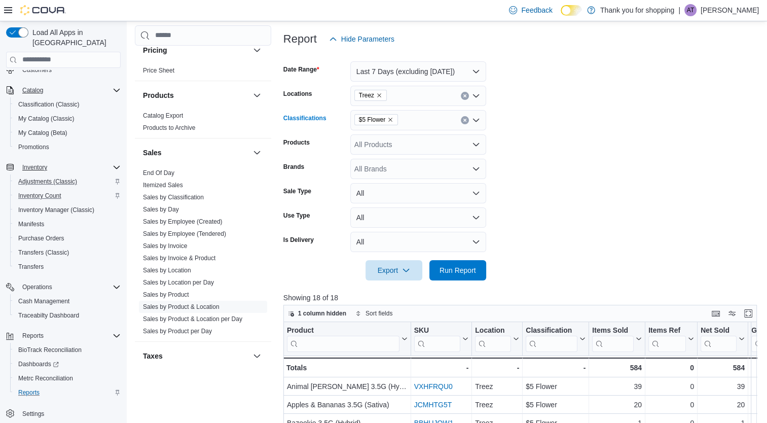
click at [465, 122] on icon "Clear input" at bounding box center [465, 120] width 4 height 4
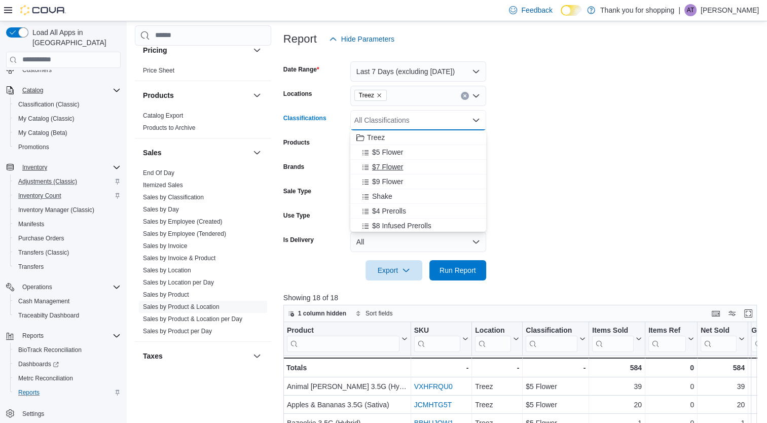
click at [407, 167] on div "$7 Flower" at bounding box center [418, 167] width 124 height 10
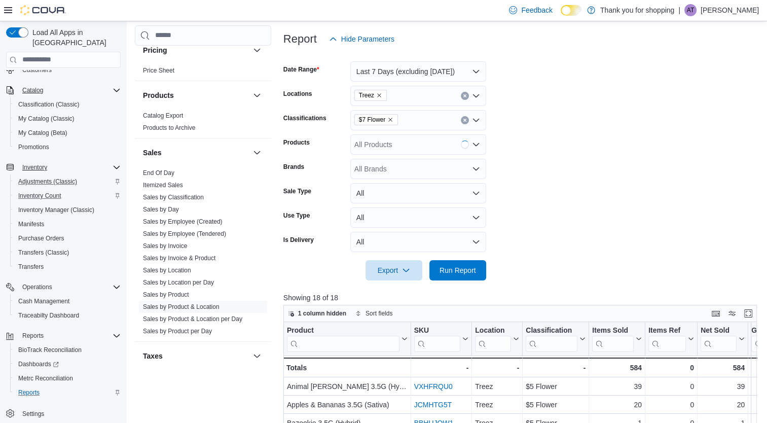
click at [521, 243] on form "Date Range Last 7 Days (excluding [DATE]) Locations Treez Classifications $7 Fl…" at bounding box center [522, 164] width 479 height 231
click at [469, 273] on span "Run Report" at bounding box center [458, 270] width 37 height 10
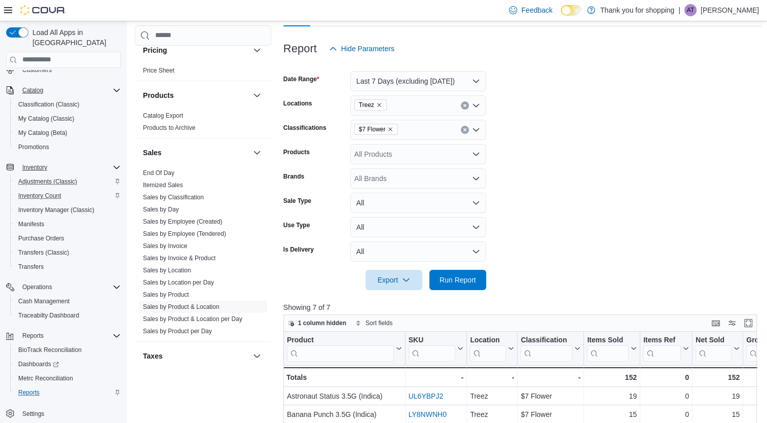
scroll to position [107, 0]
click at [388, 127] on icon "Remove $7 Flower from selection in this group" at bounding box center [390, 129] width 6 height 6
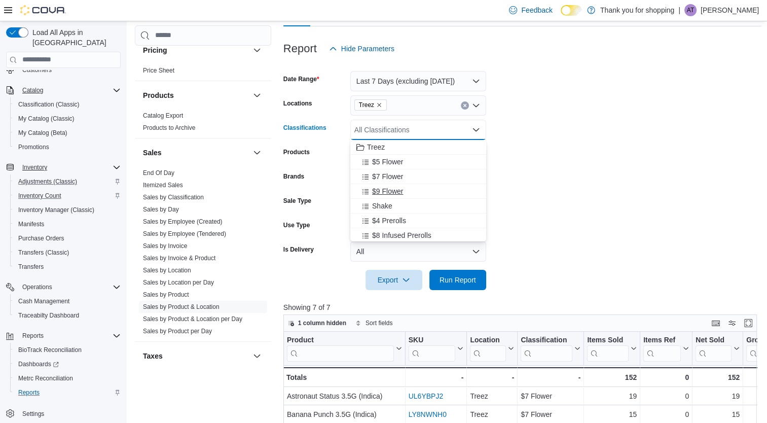
click at [377, 190] on span "$9 Flower" at bounding box center [387, 191] width 31 height 10
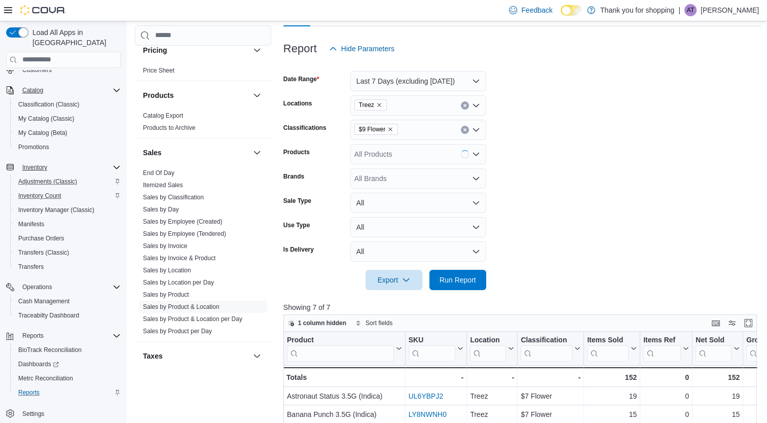
click at [525, 192] on form "Date Range Last 7 Days (excluding [DATE]) Locations Treez Classifications $9 Fl…" at bounding box center [522, 174] width 479 height 231
click at [458, 275] on span "Run Report" at bounding box center [458, 279] width 37 height 10
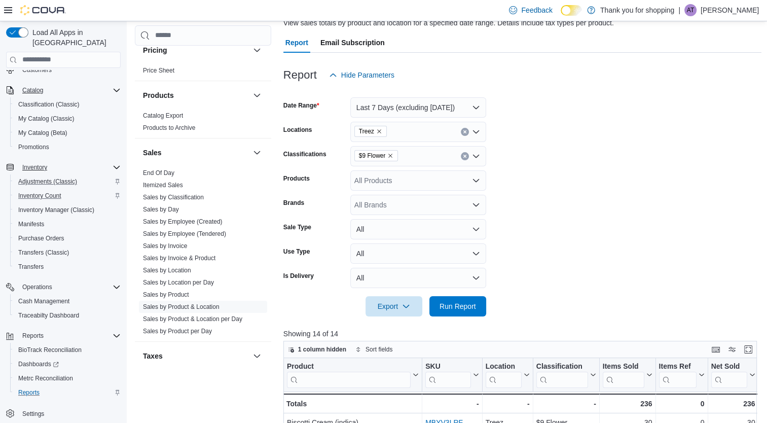
scroll to position [51, 0]
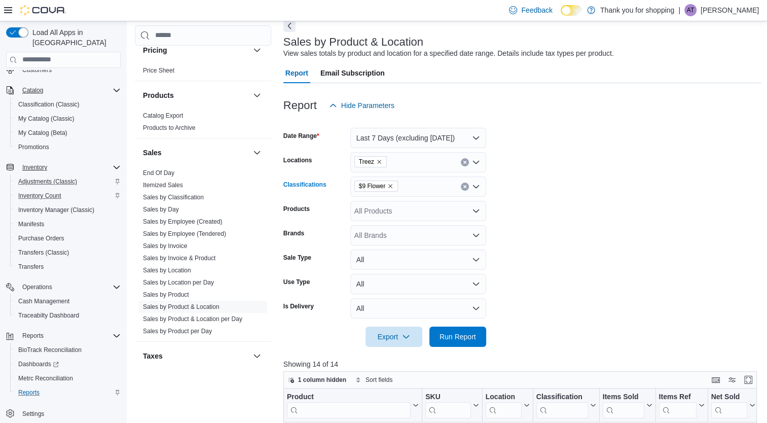
click at [392, 183] on icon "Remove $9 Flower from selection in this group" at bounding box center [390, 186] width 6 height 6
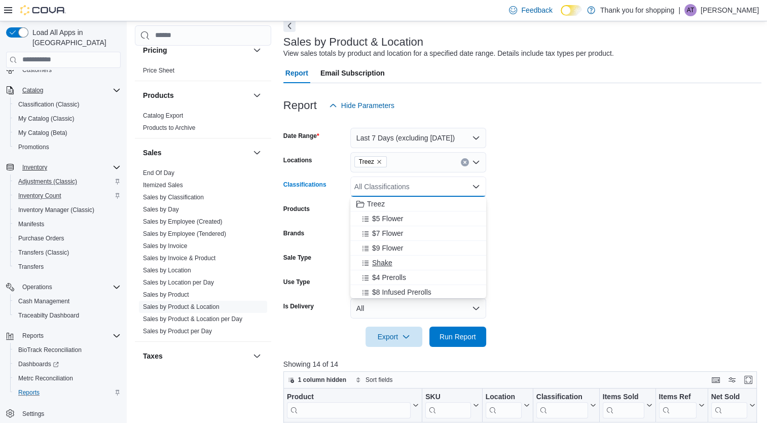
click at [426, 263] on div "Shake" at bounding box center [418, 263] width 124 height 10
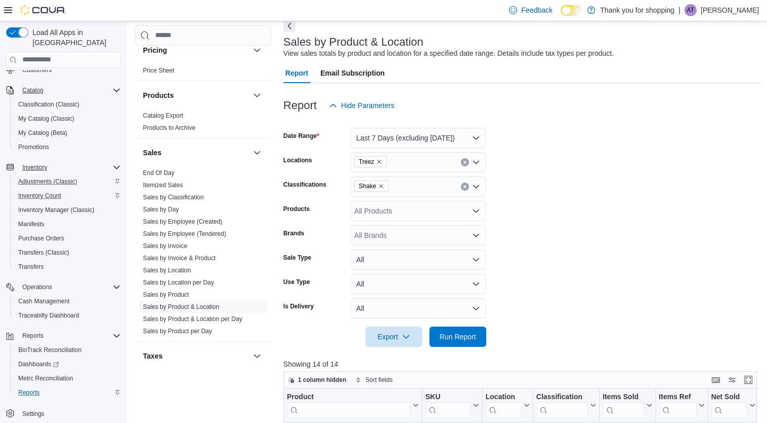
click at [508, 360] on p "Showing 14 of 14" at bounding box center [522, 364] width 479 height 10
click at [484, 338] on button "Run Report" at bounding box center [457, 336] width 57 height 20
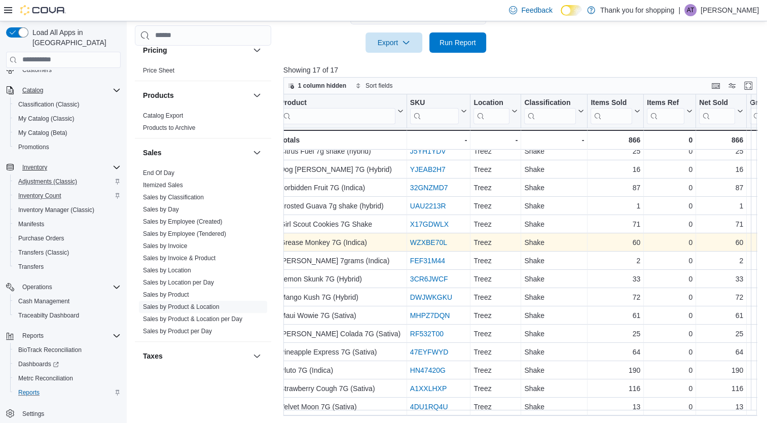
scroll to position [50, 0]
